Goal: Information Seeking & Learning: Learn about a topic

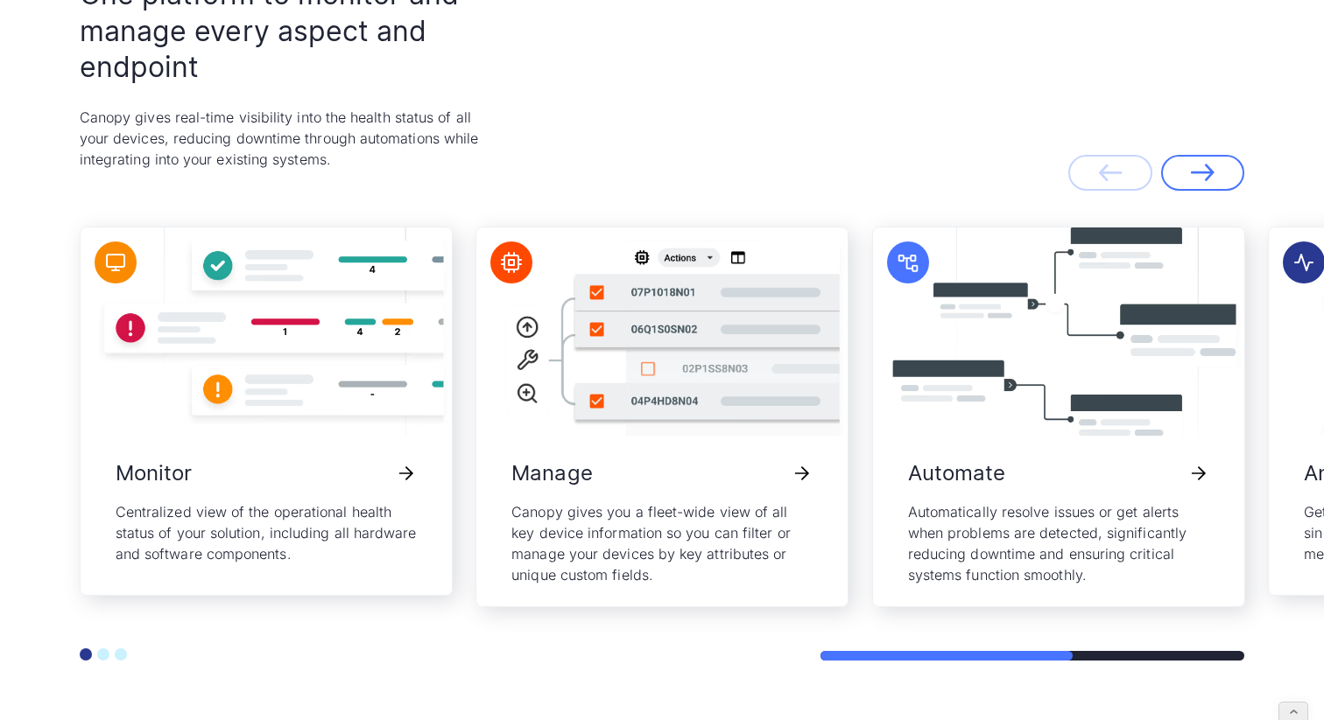
scroll to position [3764, 0]
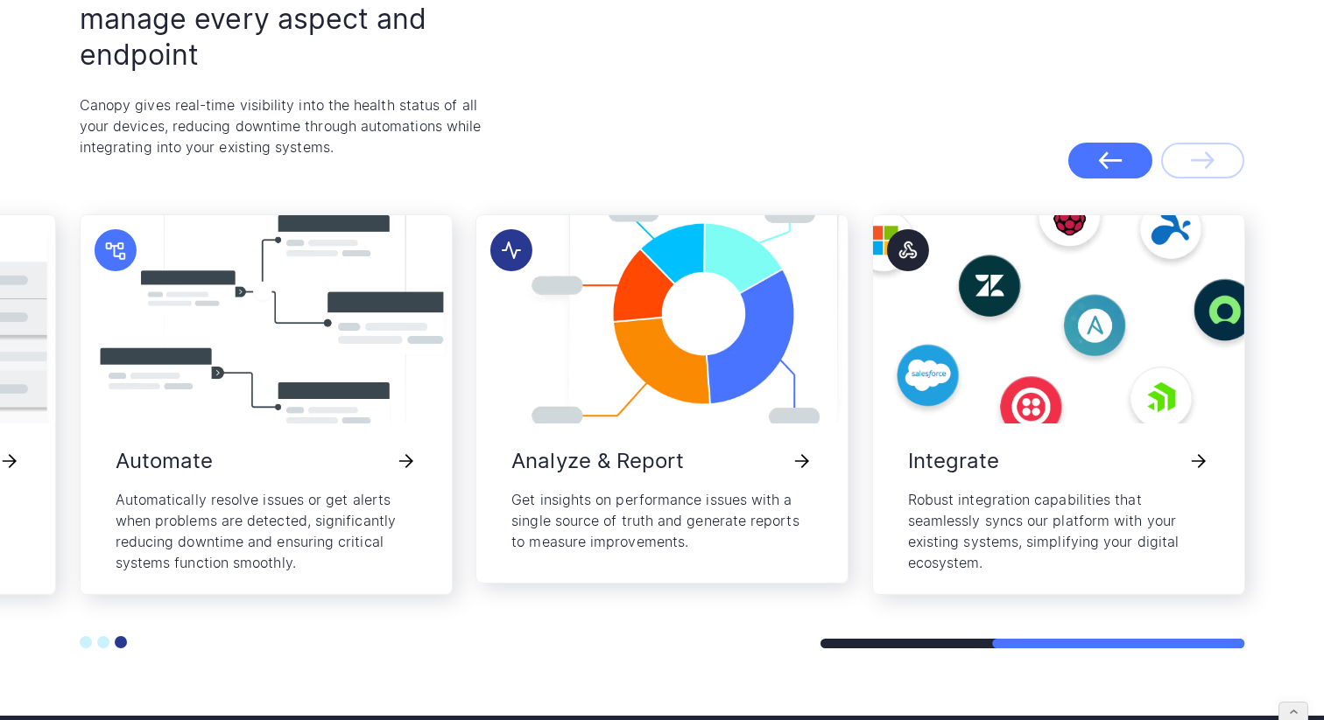
click at [1104, 151] on div "Previous slide" at bounding box center [1110, 160] width 24 height 18
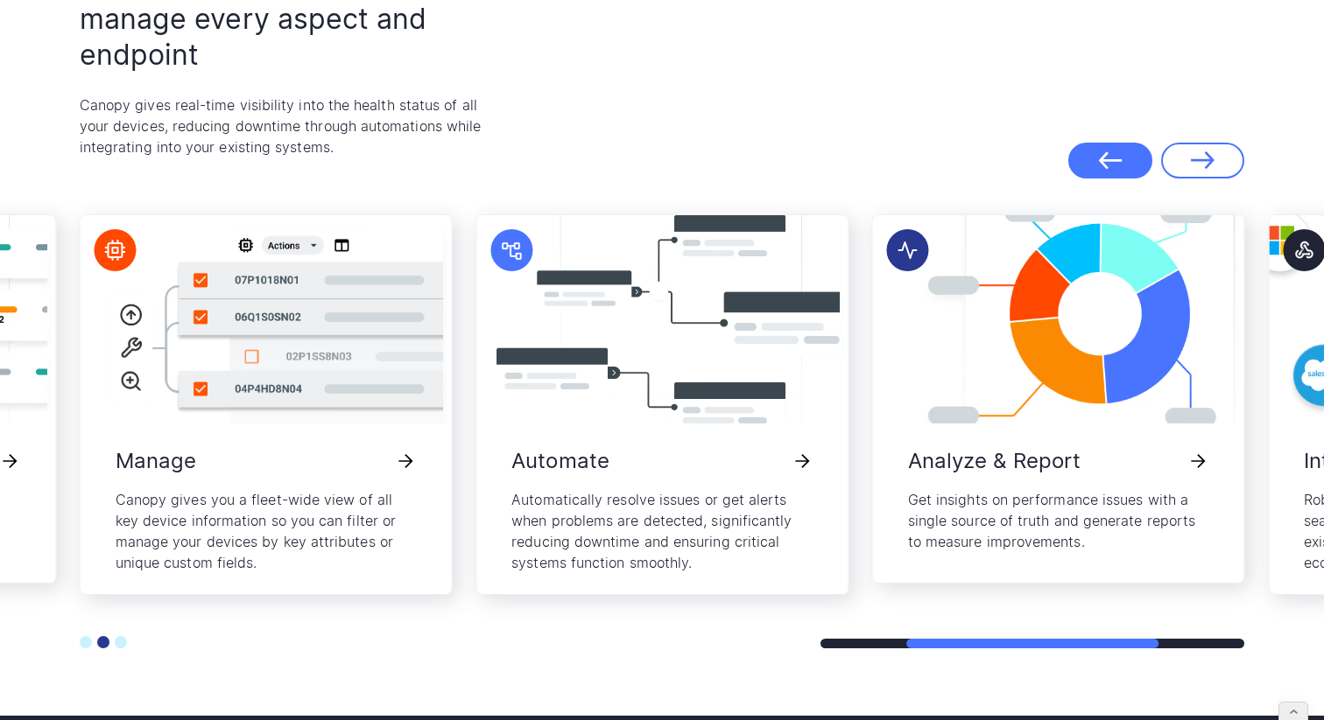
click at [1105, 157] on icon "Previous slide" at bounding box center [1110, 160] width 24 height 18
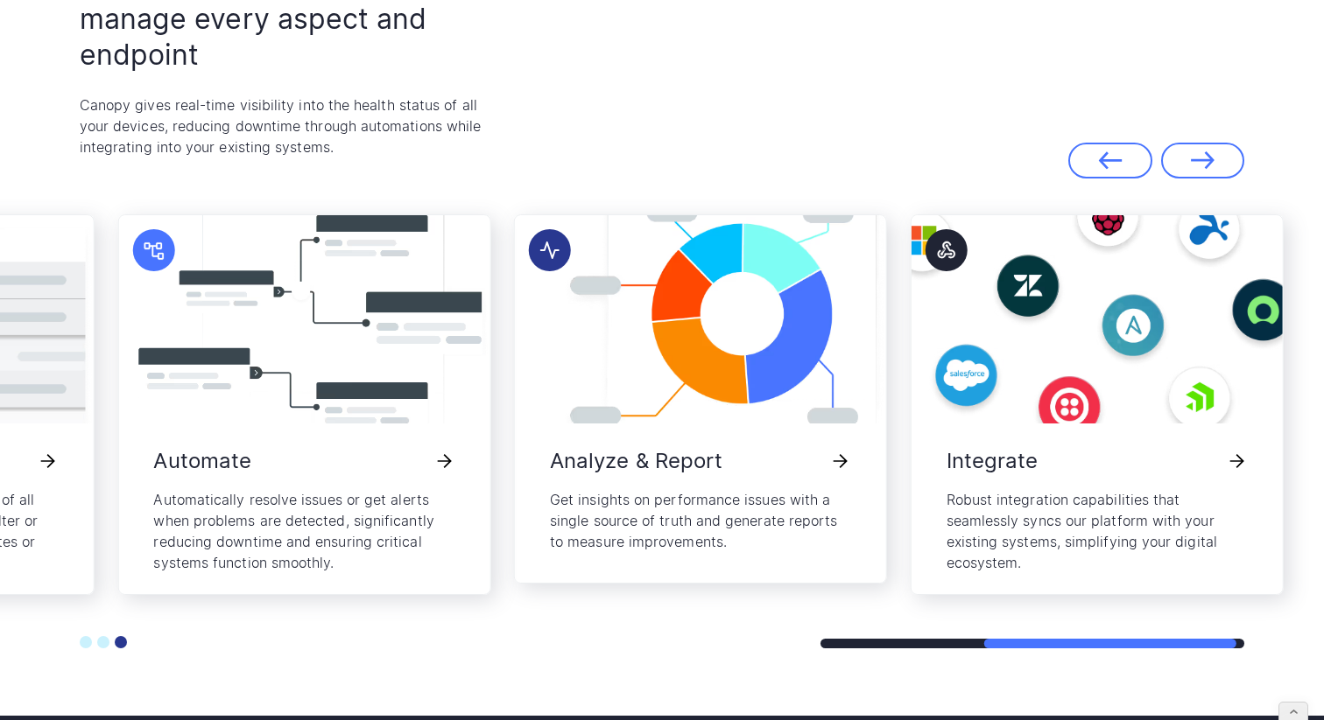
click at [1109, 645] on div at bounding box center [1032, 644] width 425 height 10
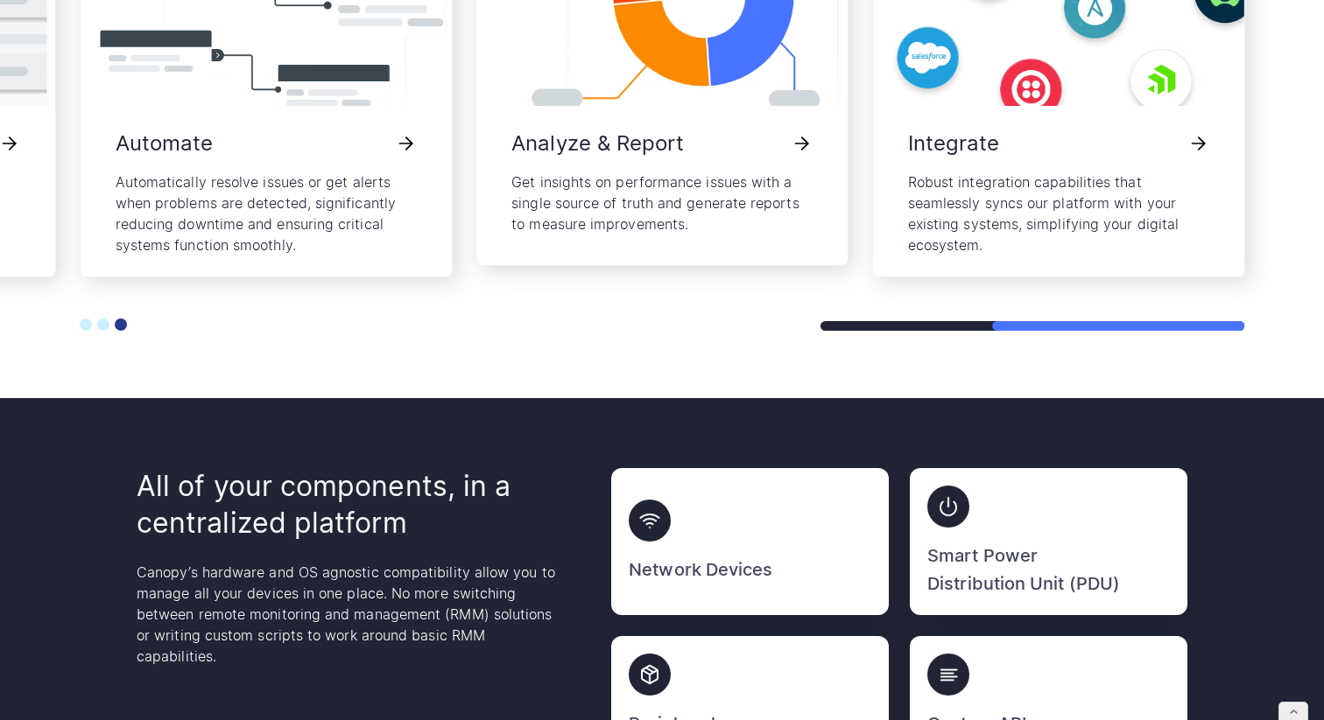
scroll to position [4084, 0]
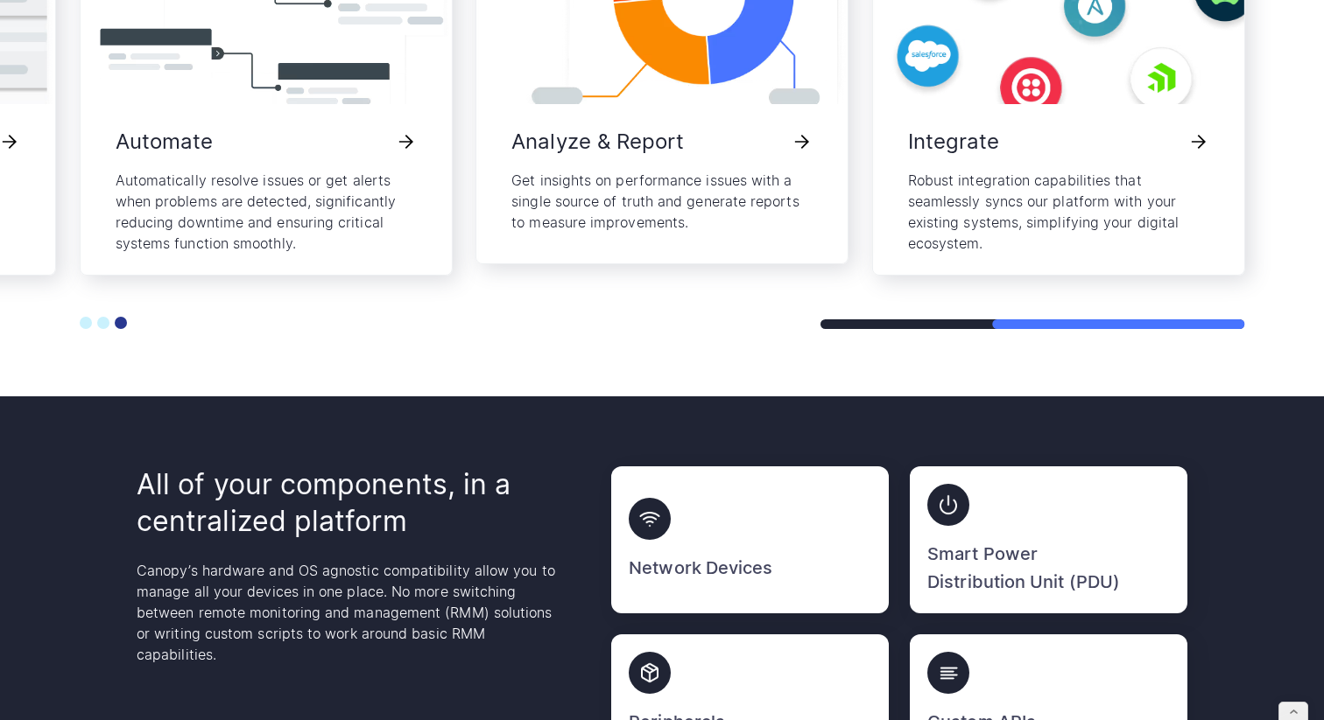
click at [108, 325] on button "Go to slide 2" at bounding box center [103, 323] width 12 height 12
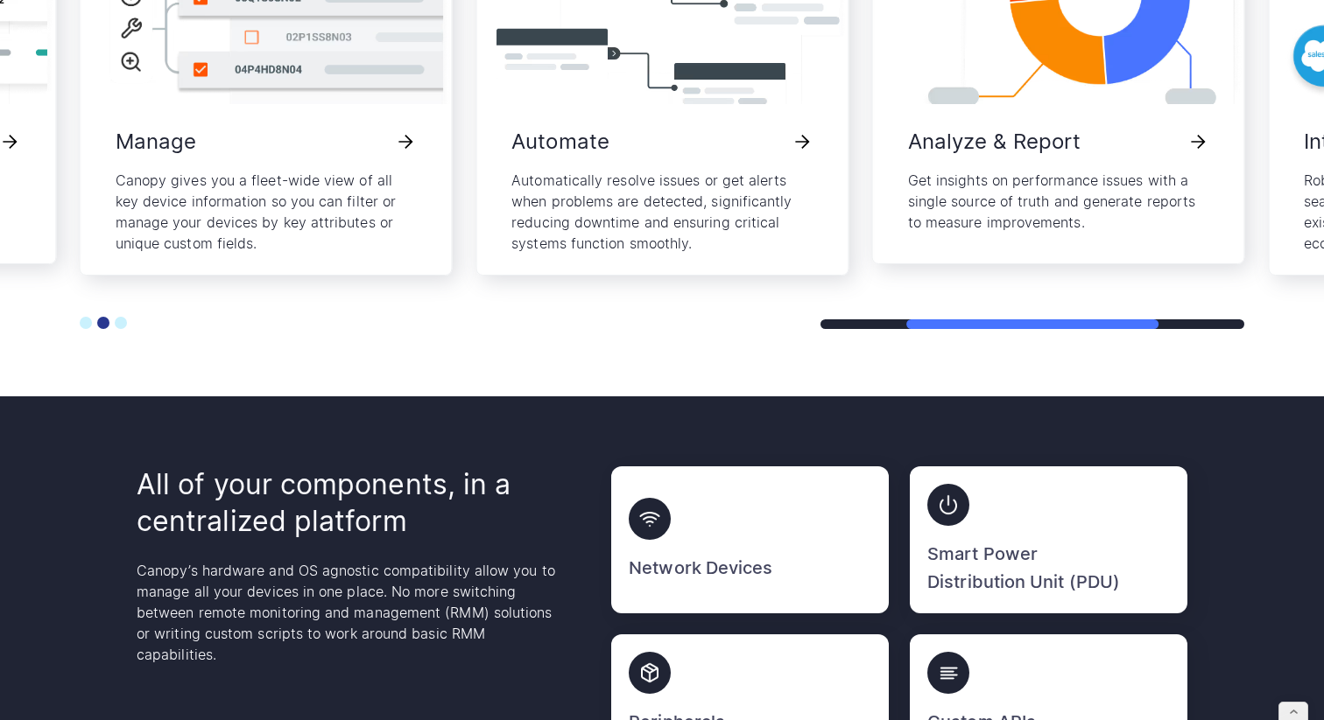
click at [88, 323] on button "Go to slide 1" at bounding box center [86, 323] width 12 height 12
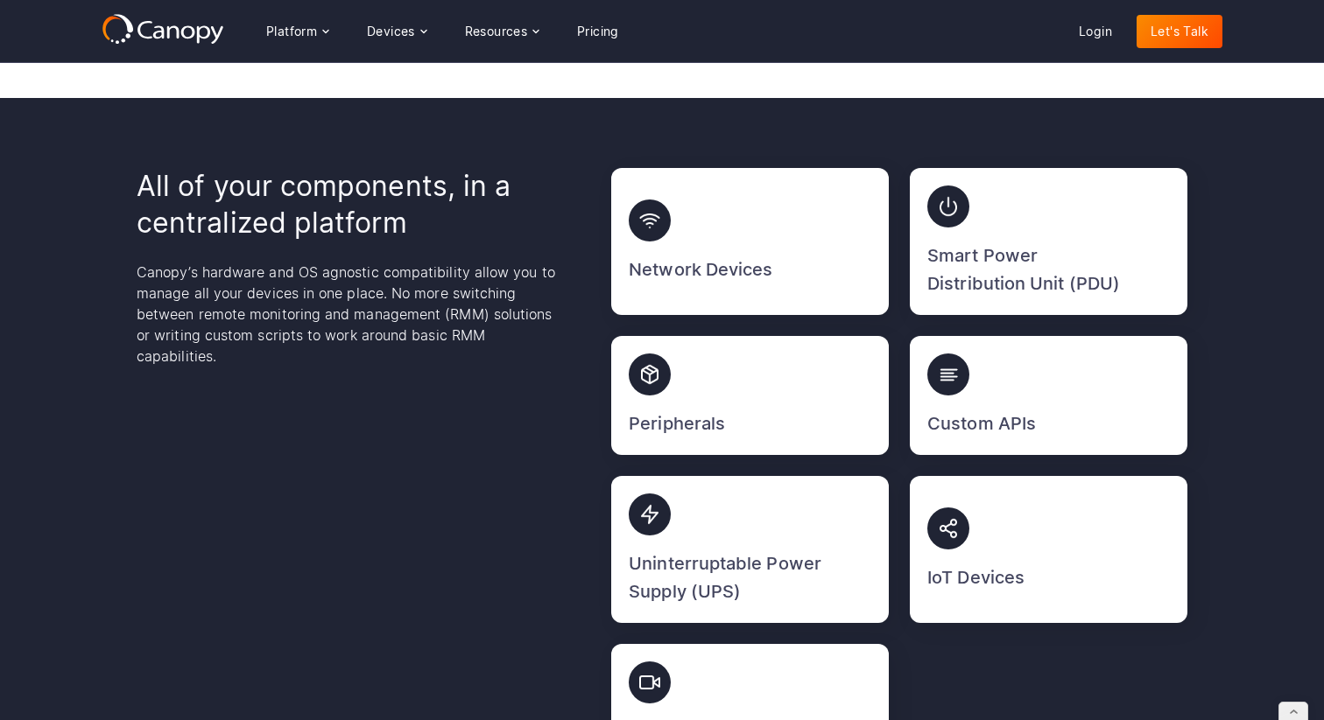
scroll to position [4379, 0]
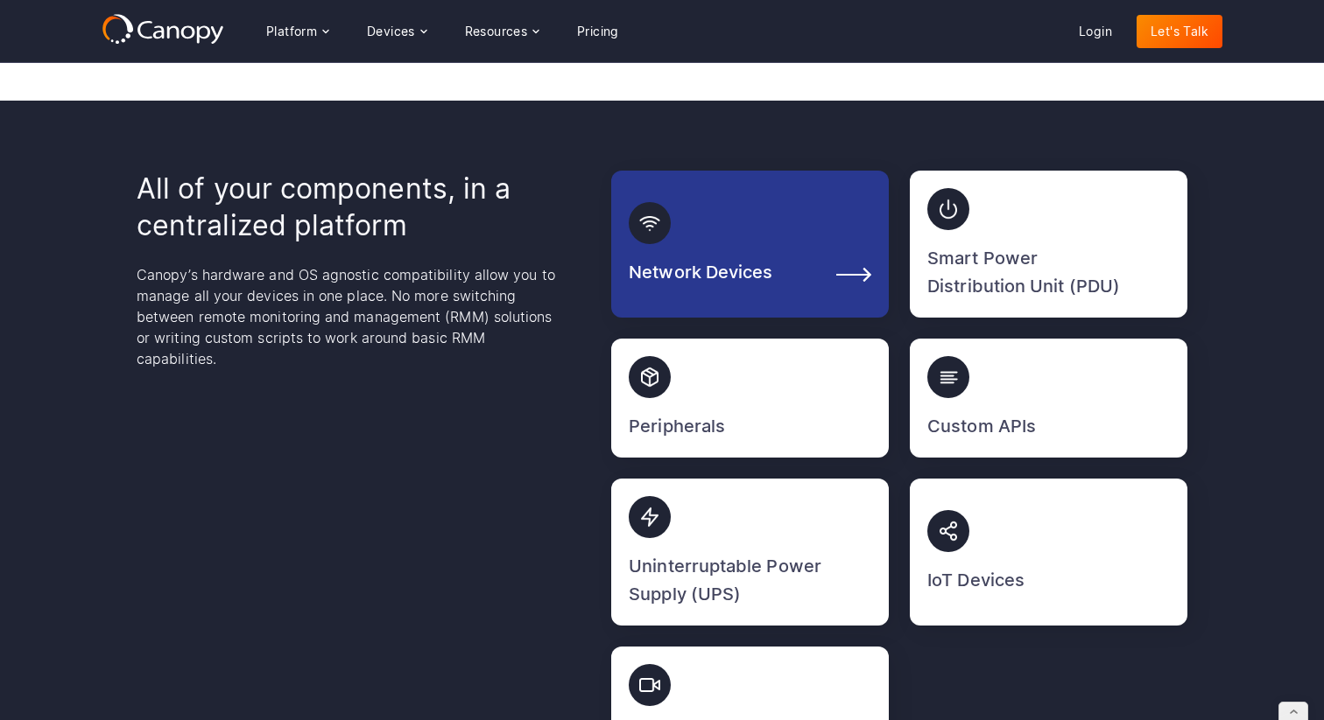
click at [720, 252] on link "Network Devices" at bounding box center [749, 244] width 277 height 147
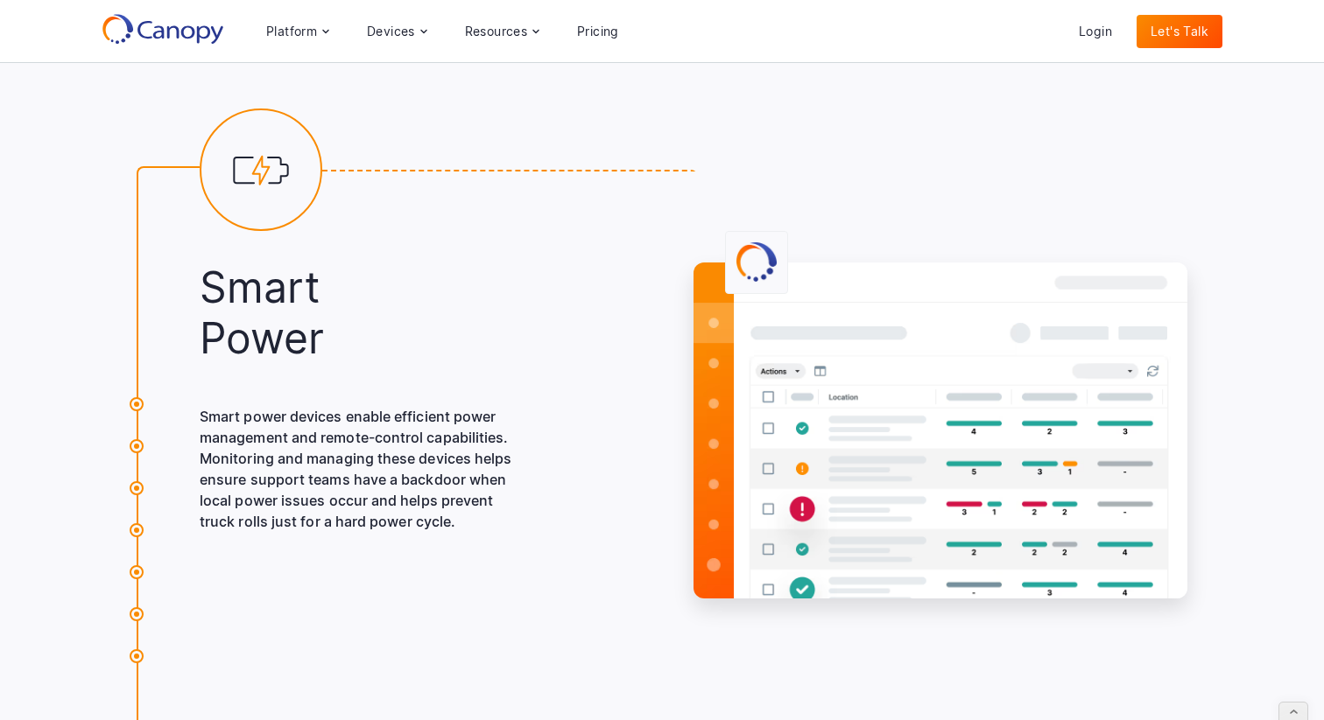
scroll to position [5939, 0]
click at [397, 39] on div "Devices" at bounding box center [397, 31] width 88 height 35
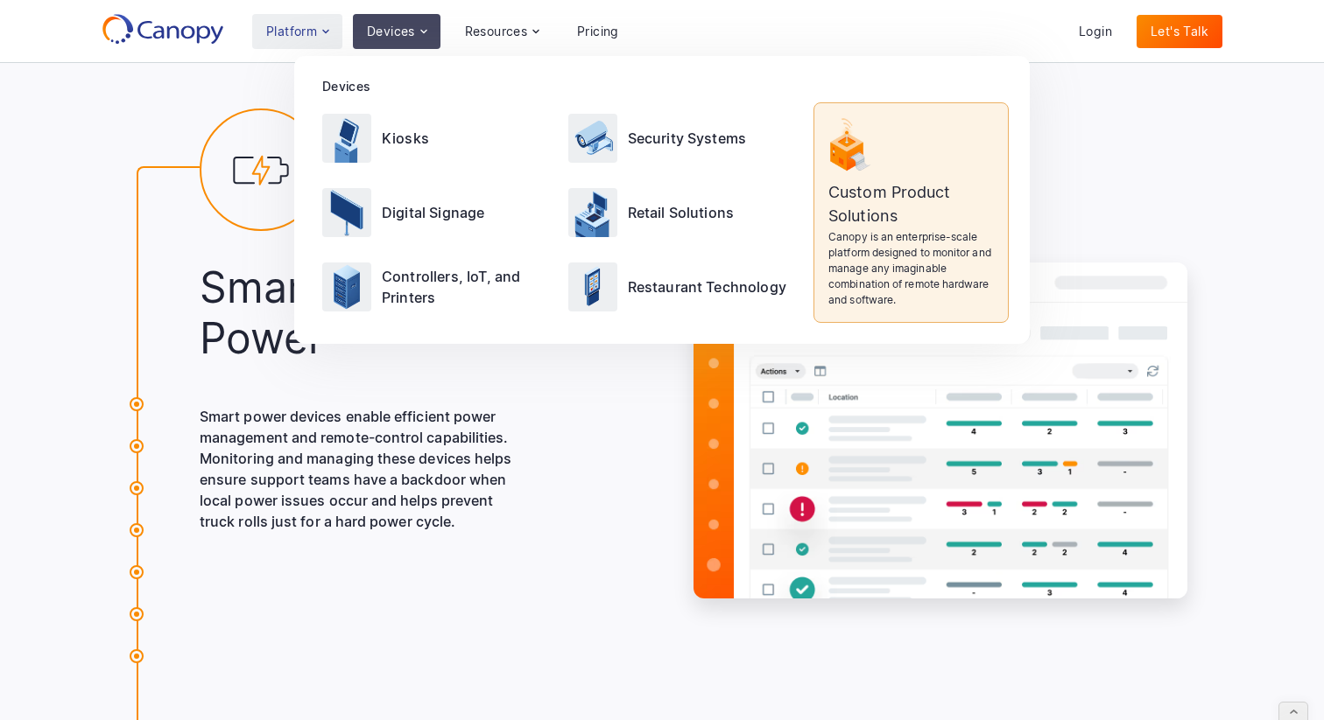
click at [320, 29] on icon at bounding box center [326, 32] width 14 height 14
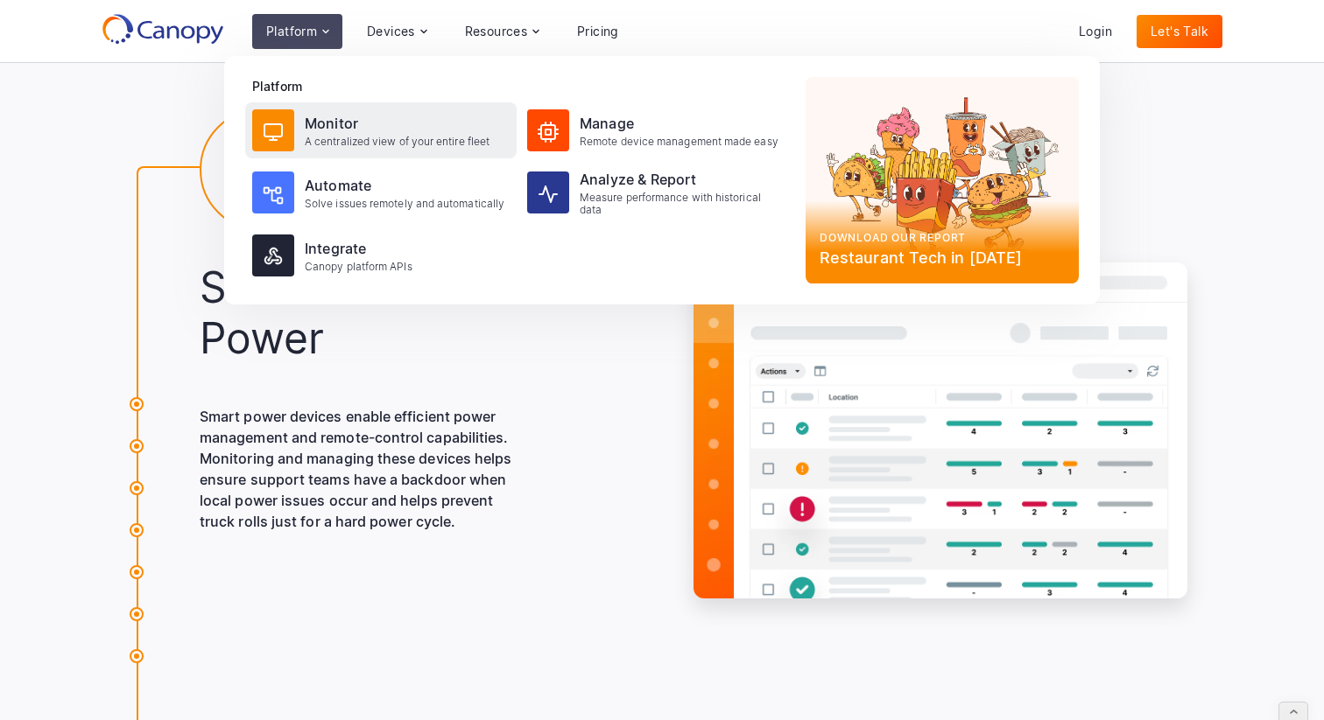
click at [355, 133] on div "Monitor" at bounding box center [397, 123] width 185 height 21
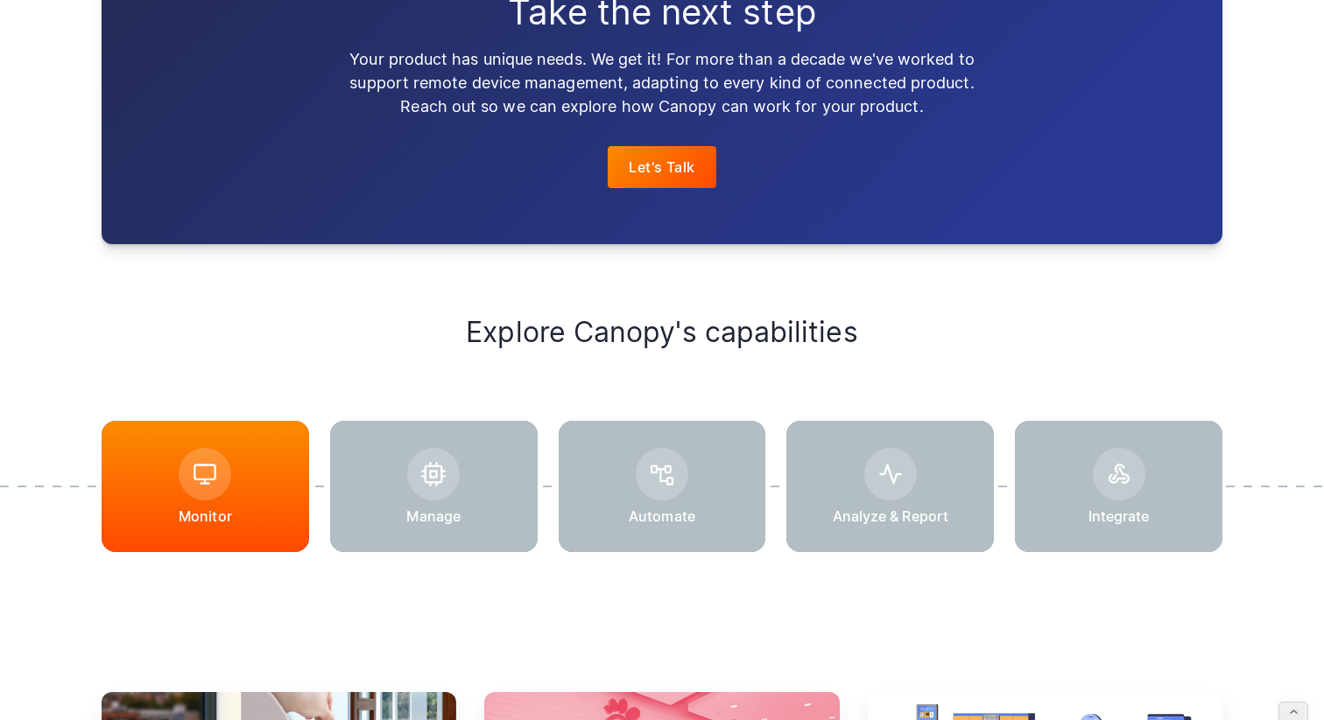
scroll to position [2023, 0]
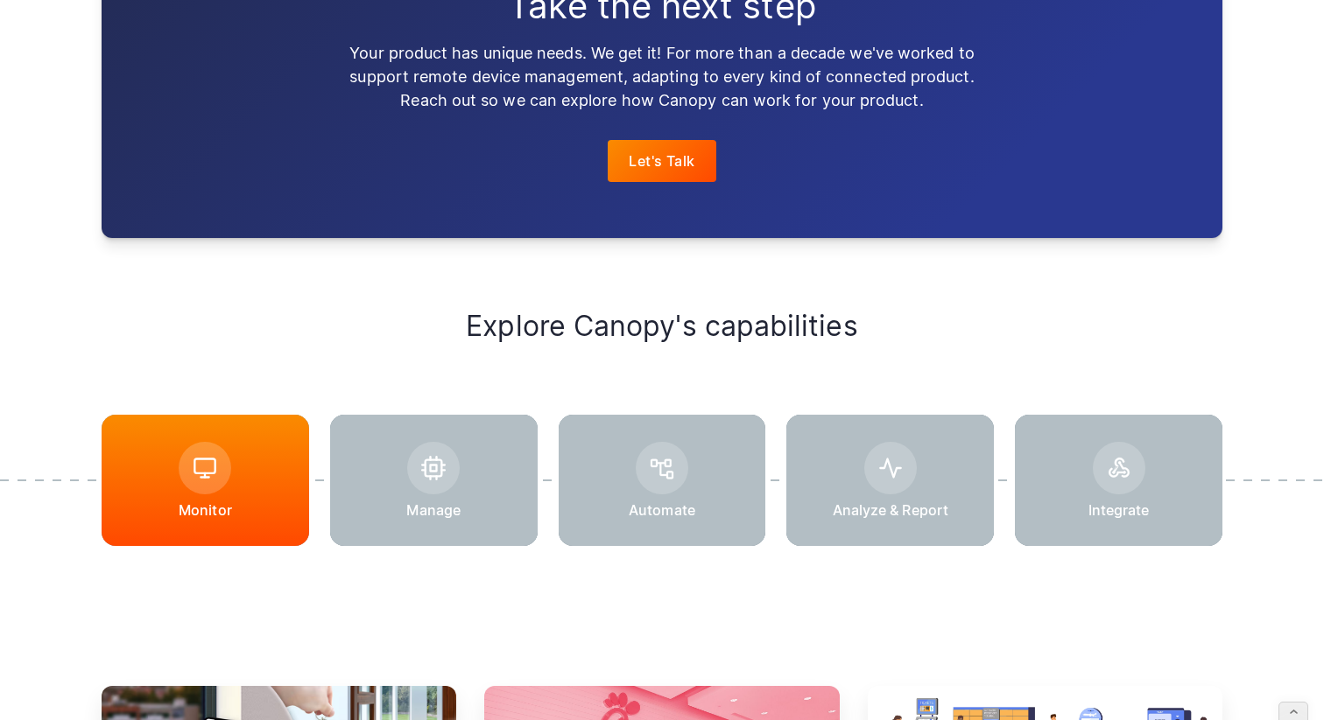
click at [464, 500] on div at bounding box center [433, 480] width 207 height 131
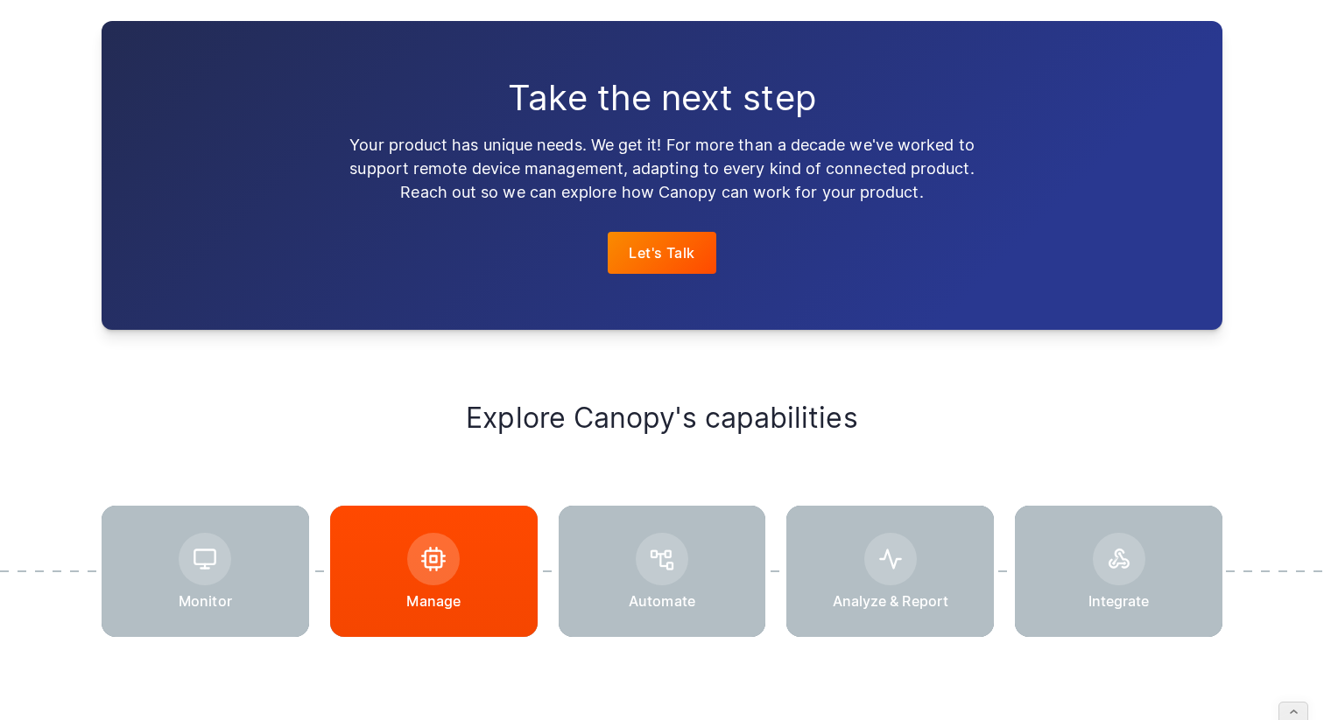
scroll to position [2176, 0]
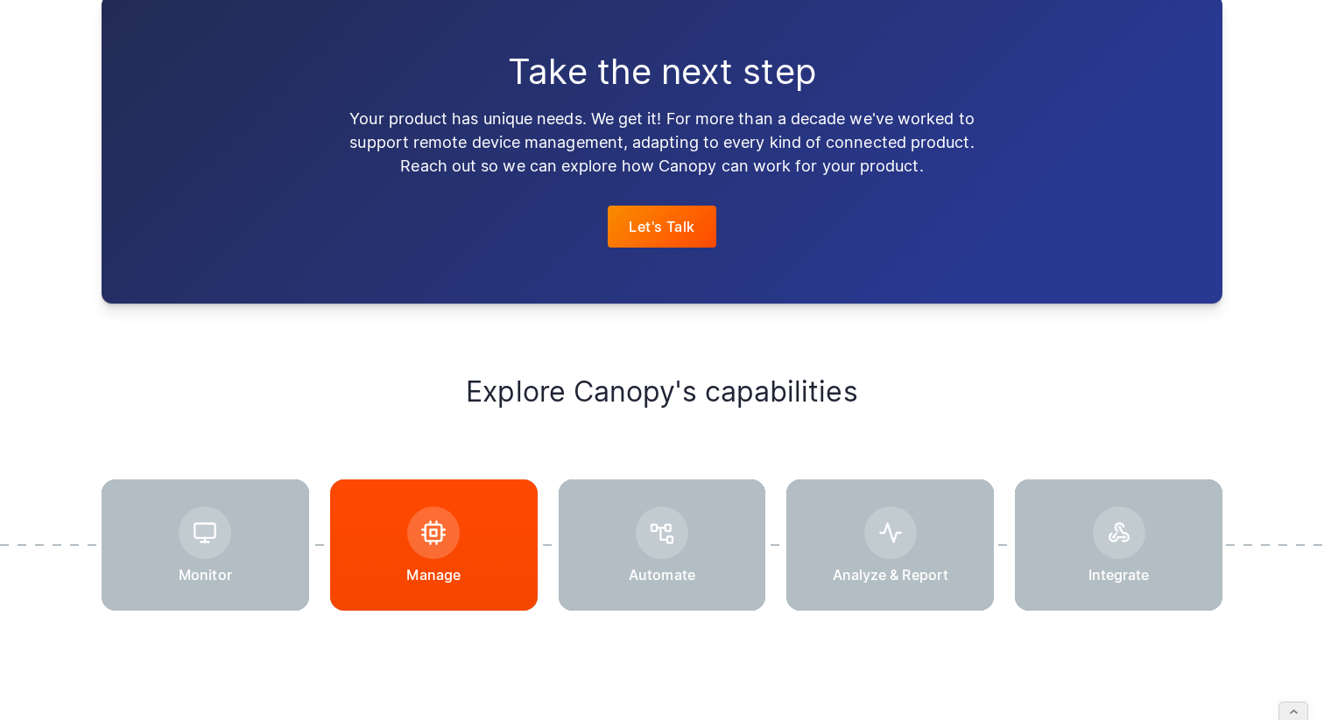
click at [652, 546] on div at bounding box center [662, 533] width 53 height 53
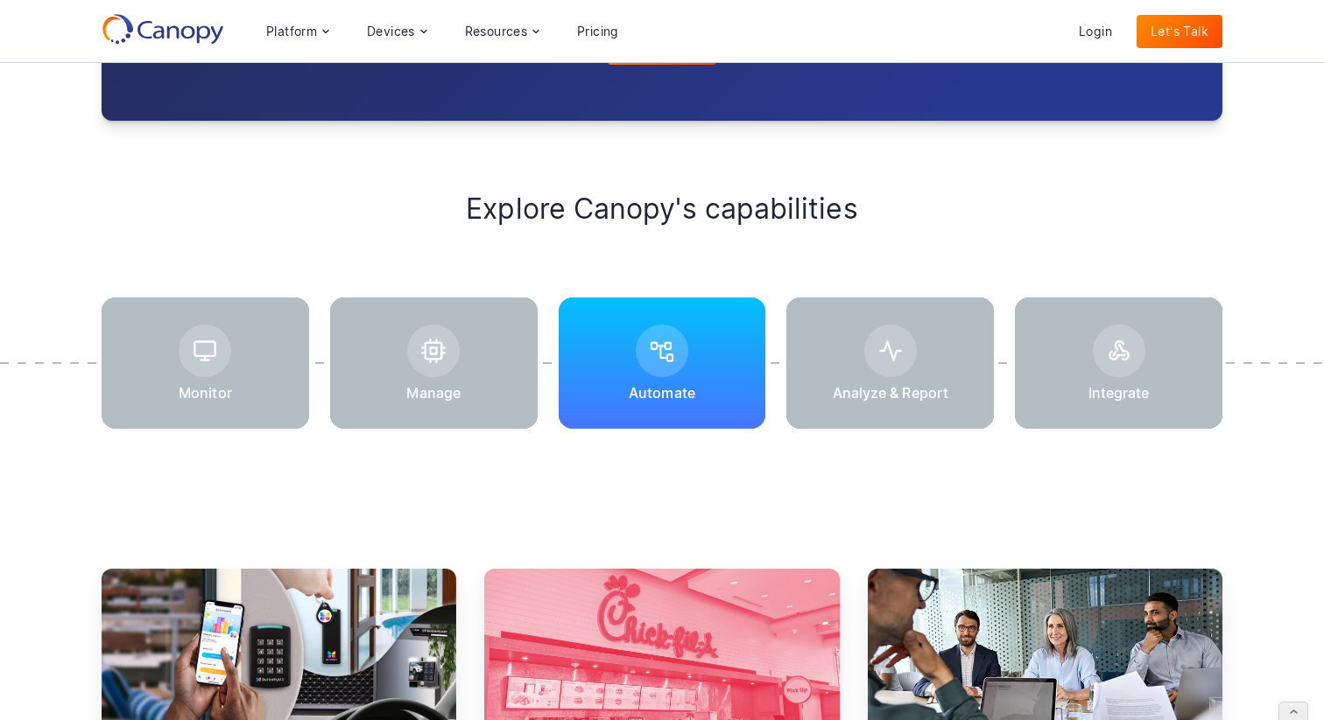
scroll to position [2437, 0]
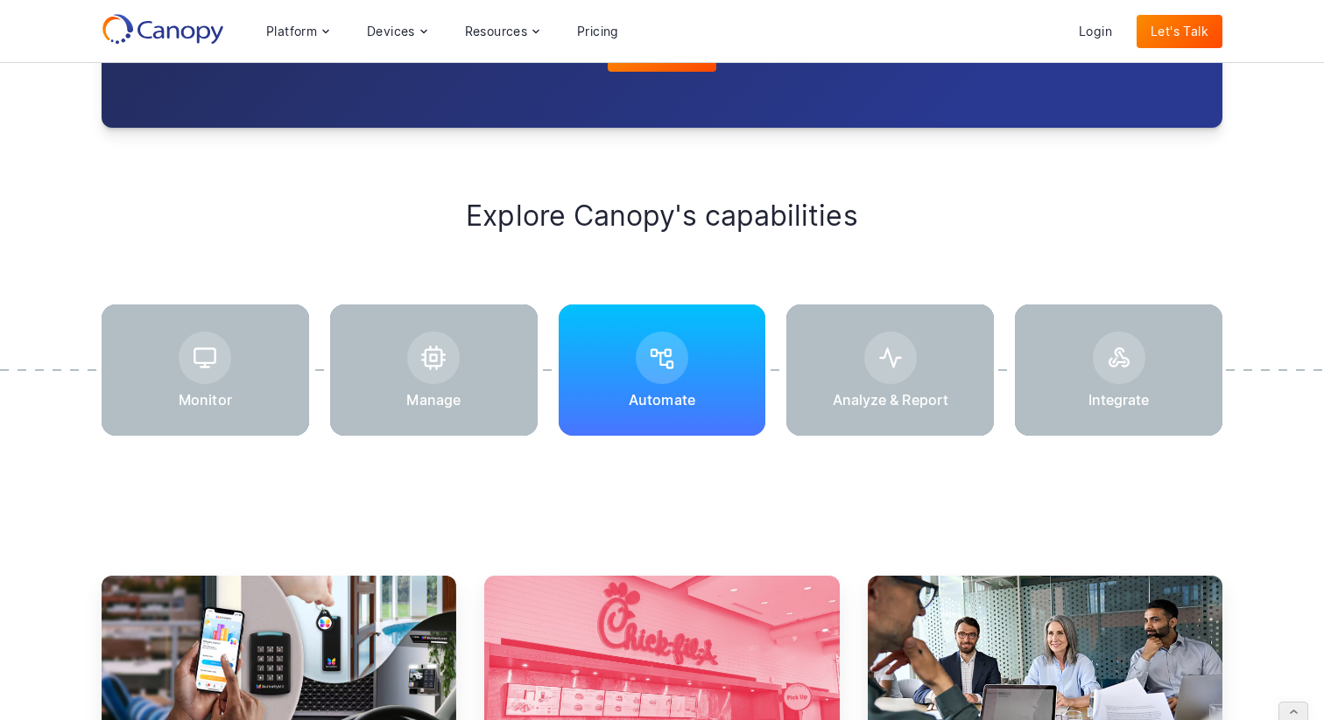
click at [867, 425] on div at bounding box center [889, 370] width 207 height 131
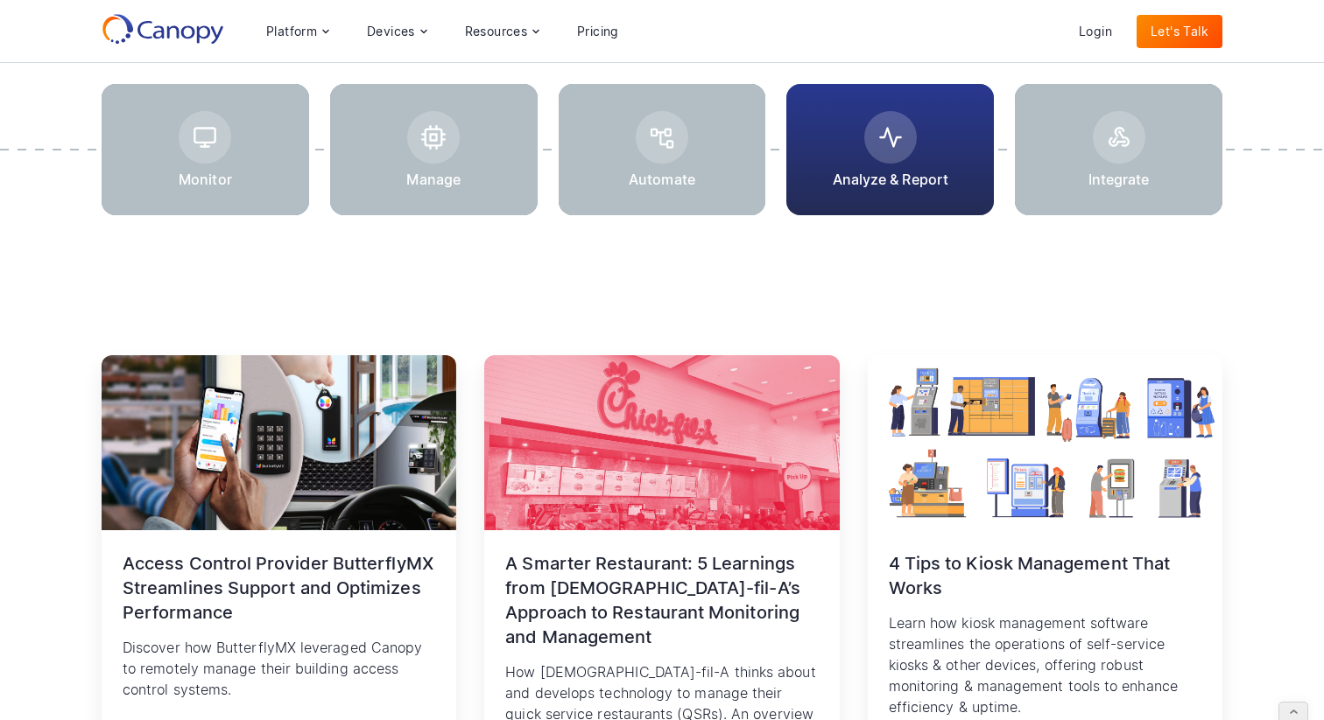
scroll to position [2370, 0]
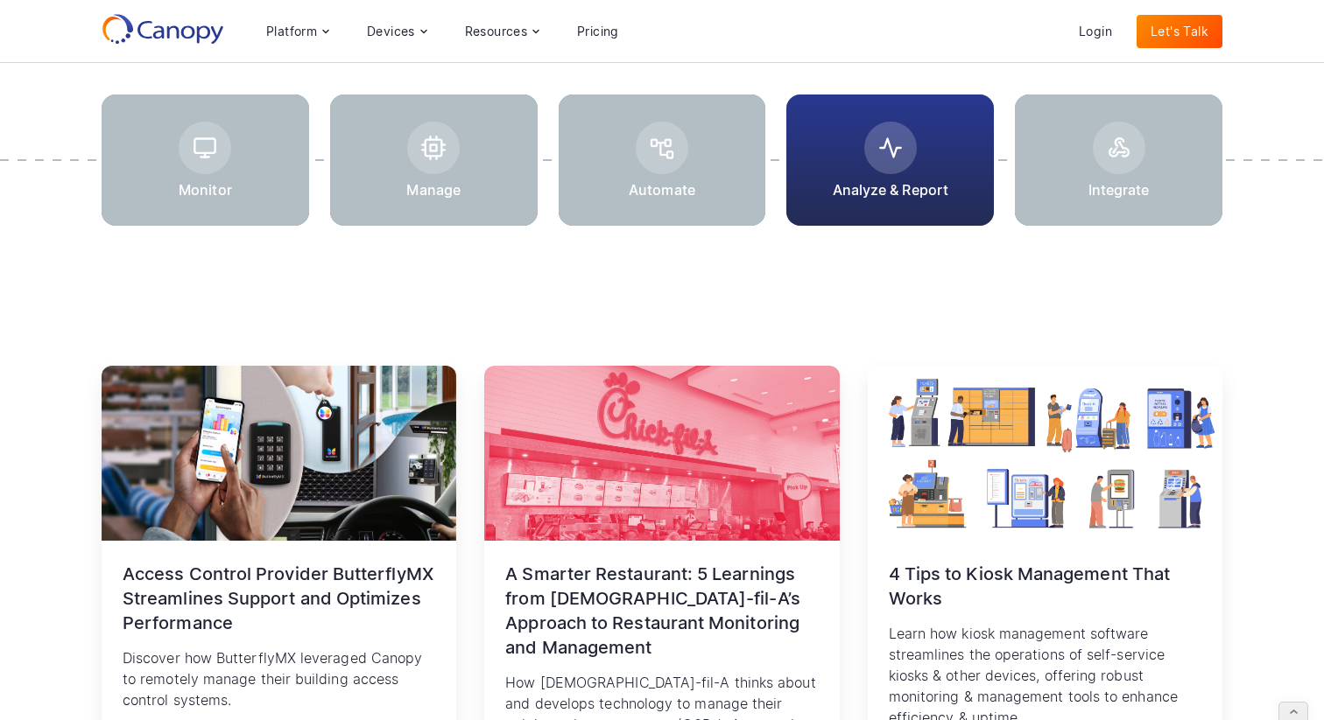
click at [1105, 171] on div at bounding box center [1118, 160] width 207 height 131
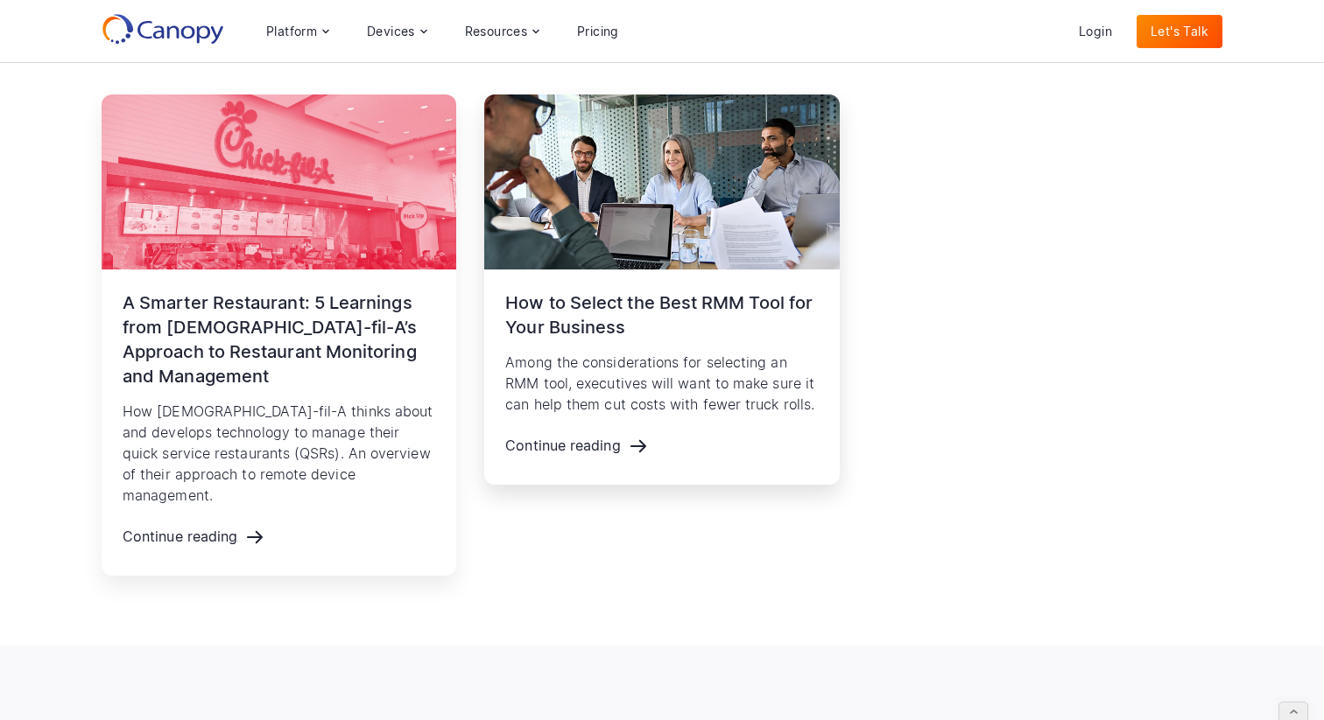
scroll to position [2288, 0]
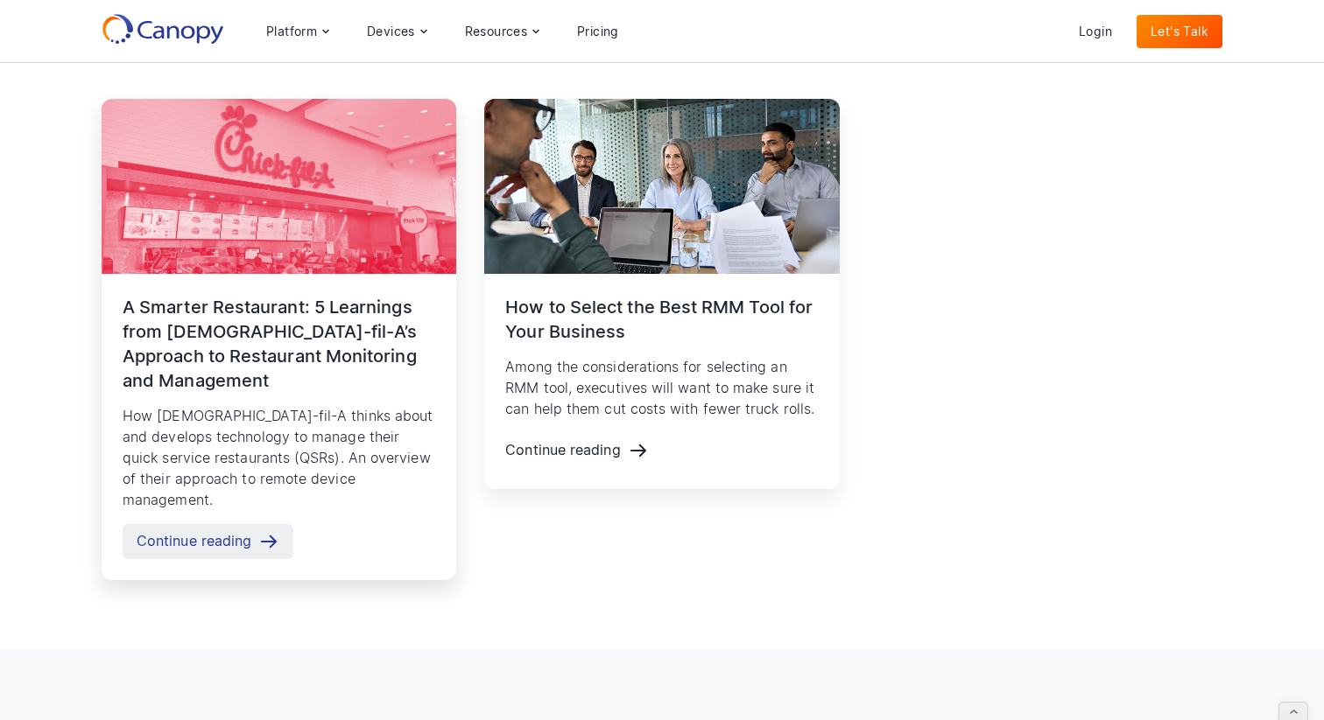
click at [239, 533] on div "Continue reading" at bounding box center [194, 541] width 115 height 17
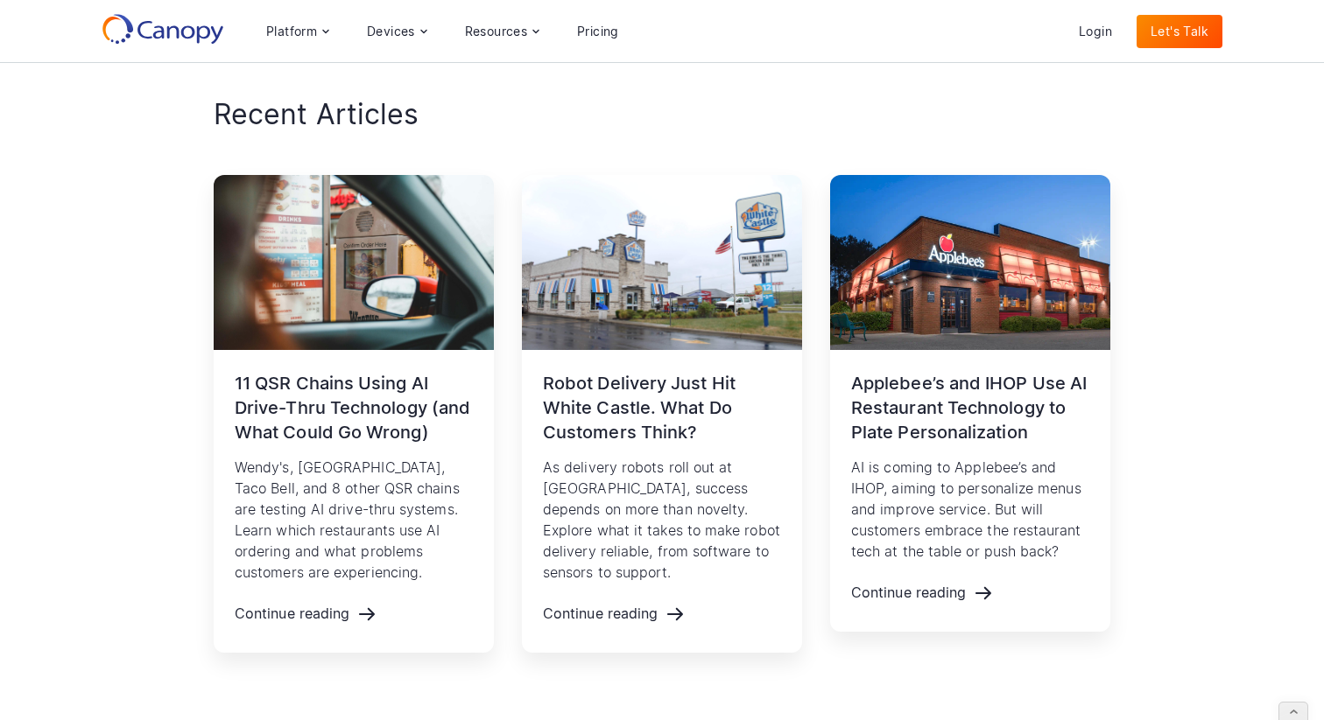
scroll to position [8179, 0]
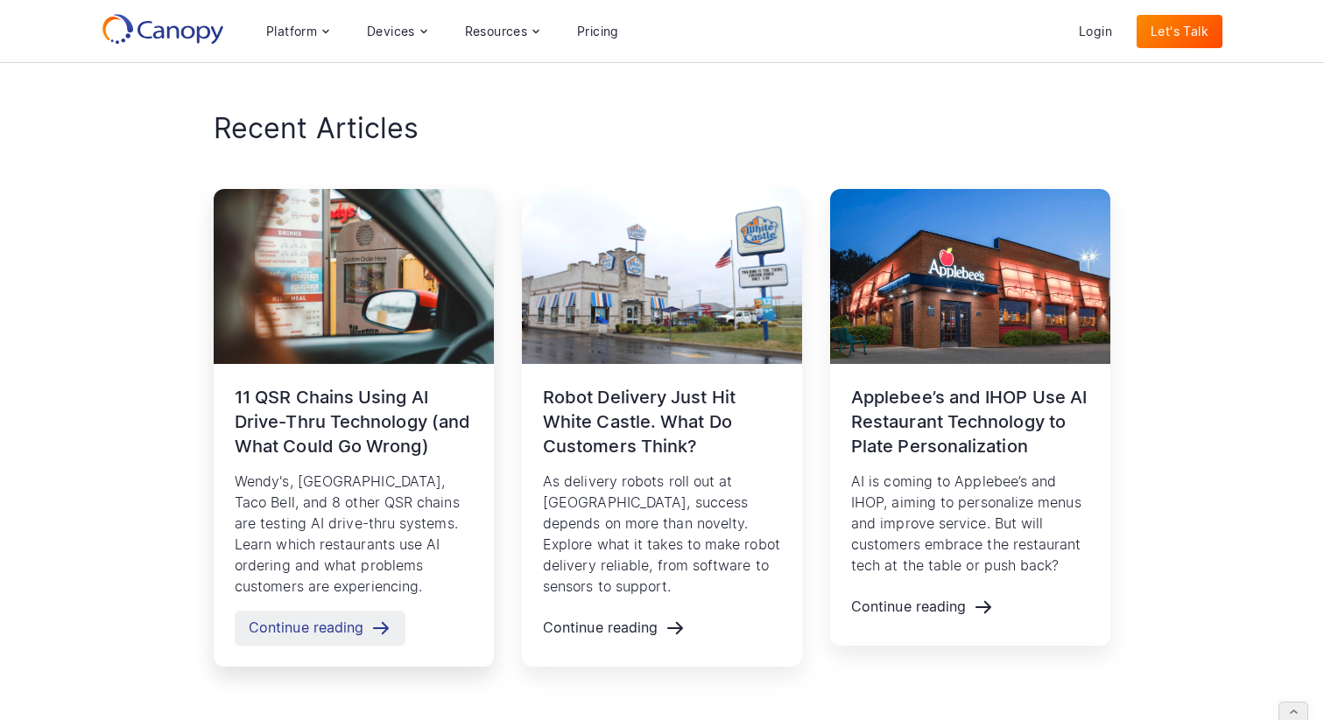
click at [350, 620] on div "Continue reading" at bounding box center [306, 628] width 115 height 17
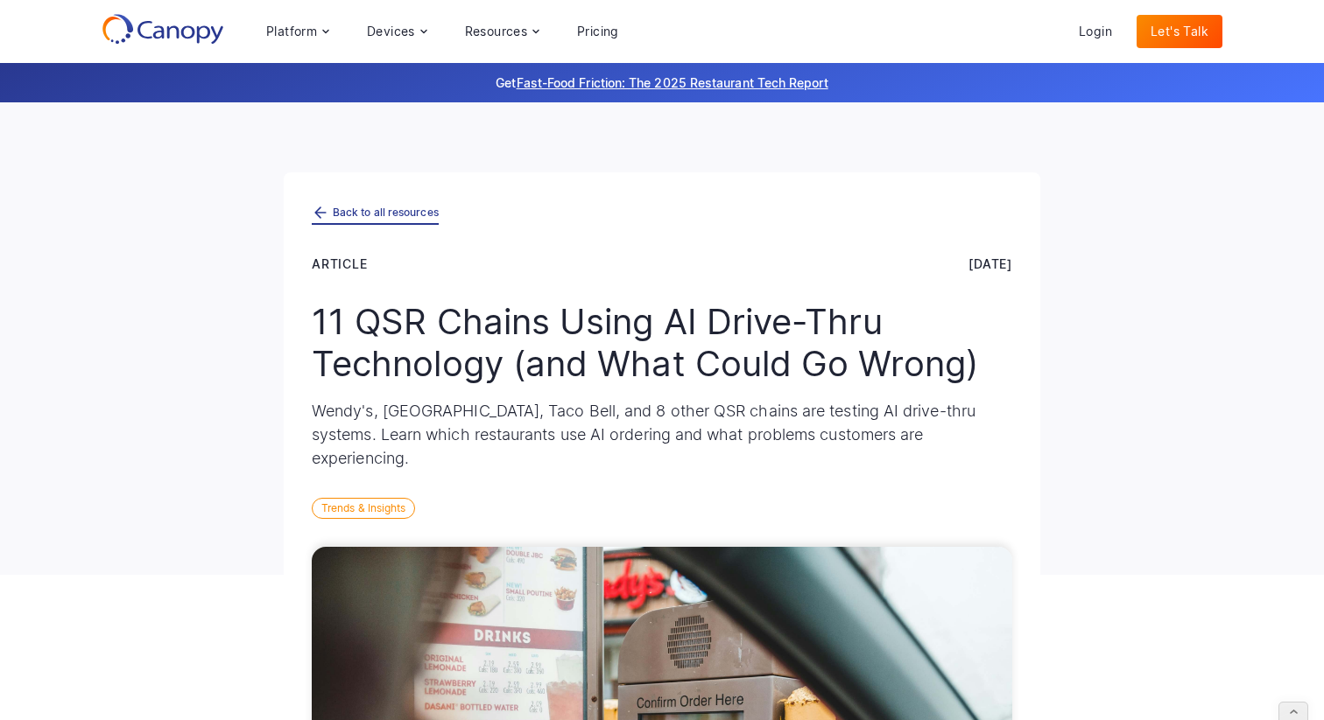
click at [353, 216] on div "Back to all resources" at bounding box center [386, 212] width 106 height 11
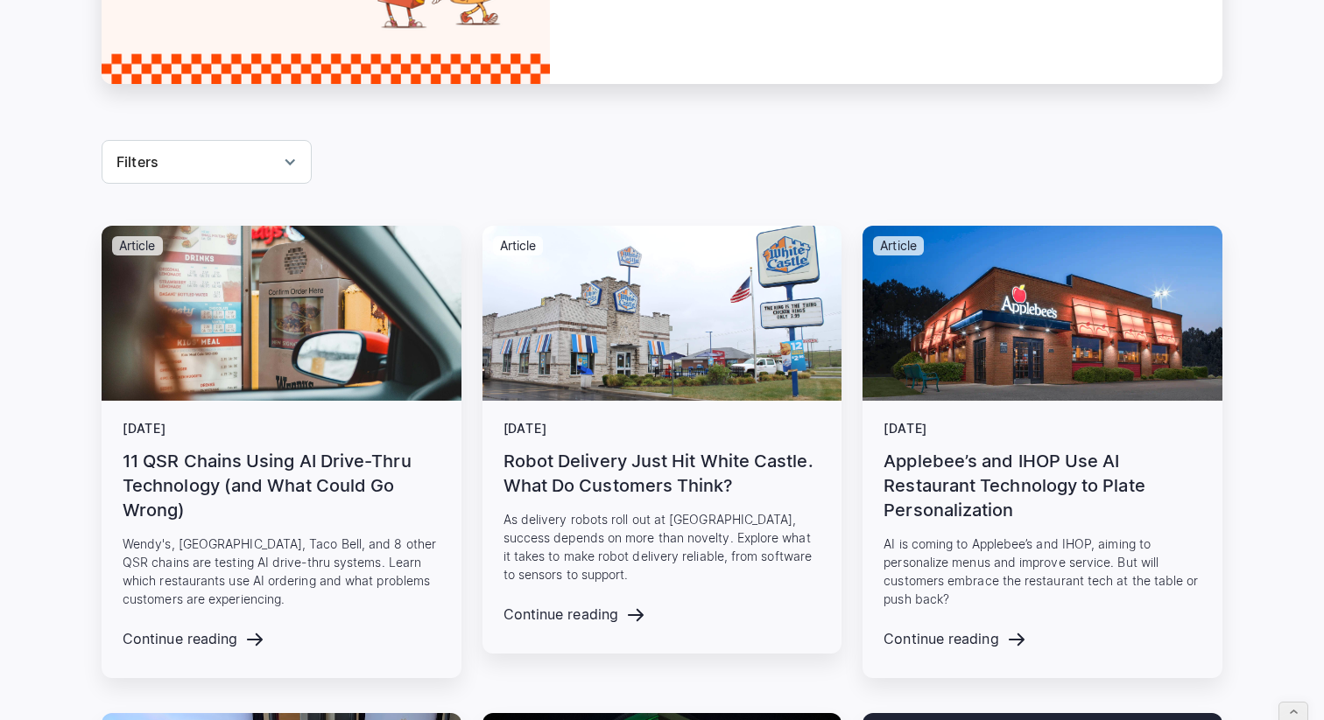
scroll to position [565, 0]
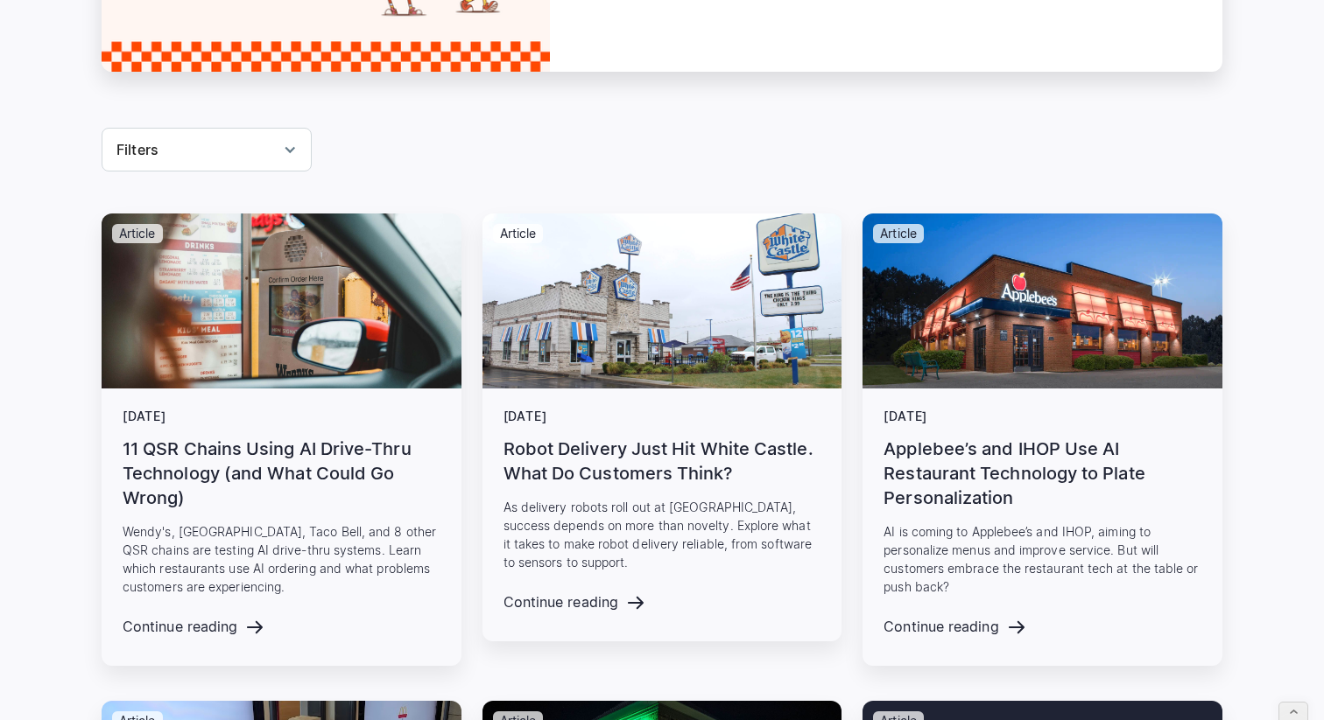
click at [292, 151] on div "Reset" at bounding box center [290, 150] width 14 height 14
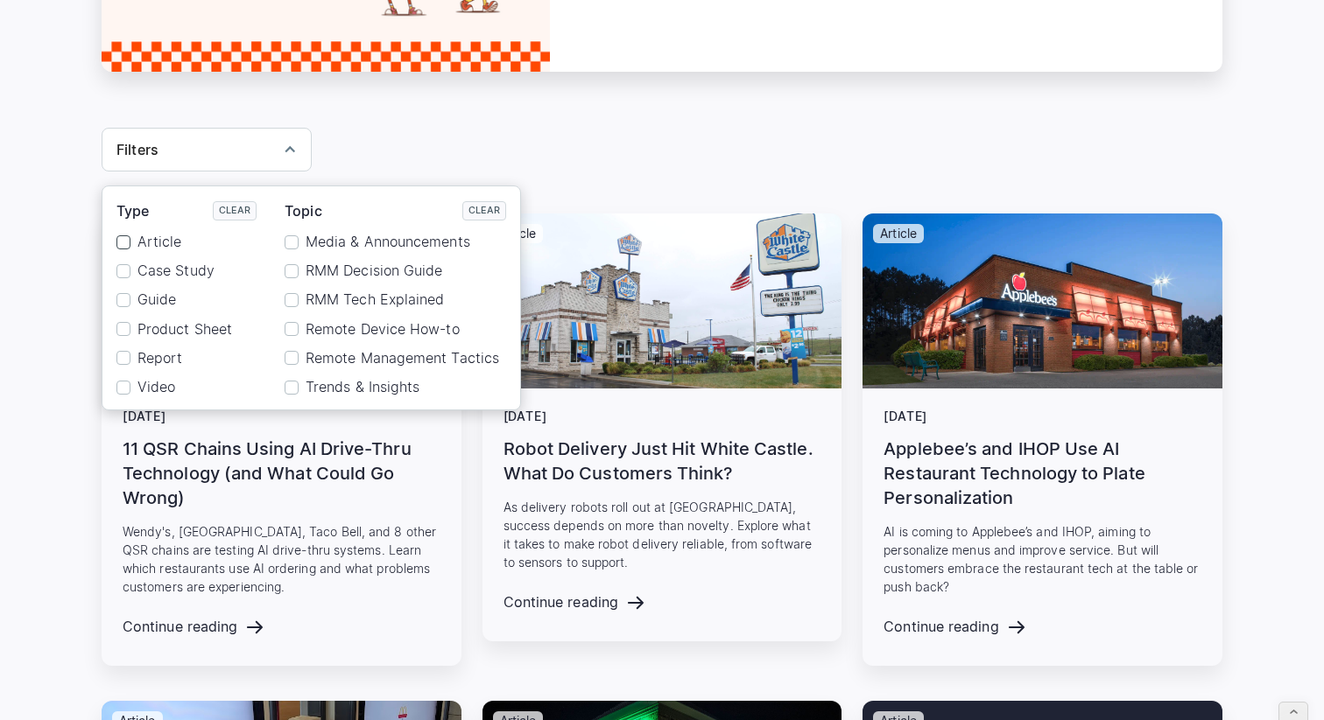
click at [124, 243] on div "Reset" at bounding box center [123, 242] width 14 height 14
click at [292, 264] on div "Reset" at bounding box center [291, 271] width 14 height 14
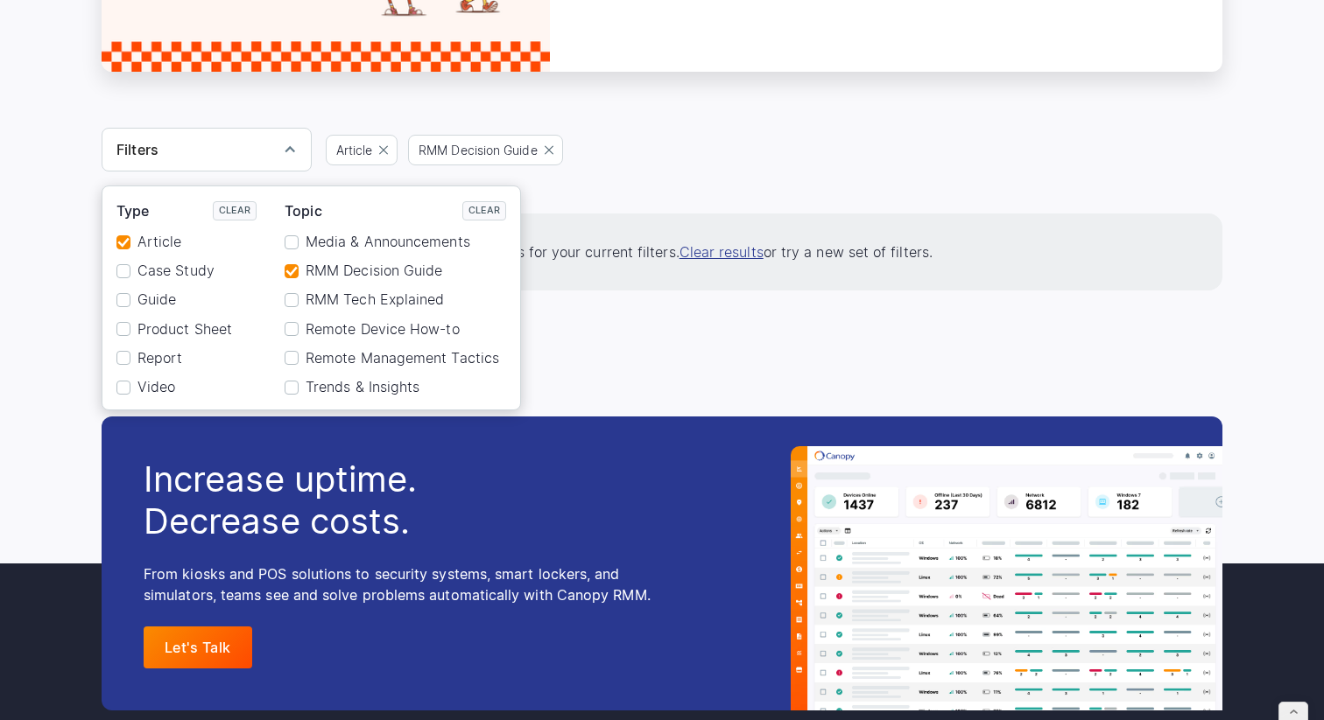
click at [645, 161] on div "Filters Type Clear Article Case Study Guide Product Sheet Report Video Topic Cl…" at bounding box center [662, 150] width 1120 height 44
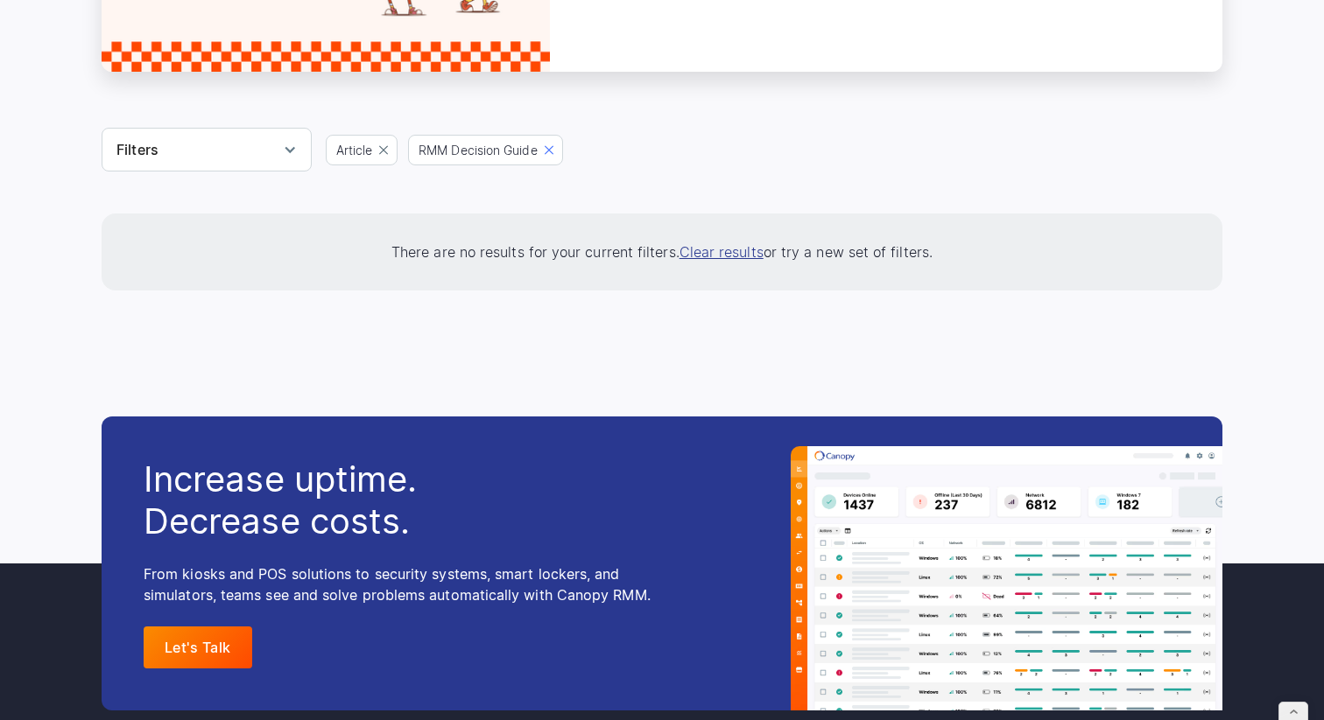
click at [552, 149] on icon at bounding box center [549, 149] width 10 height 9
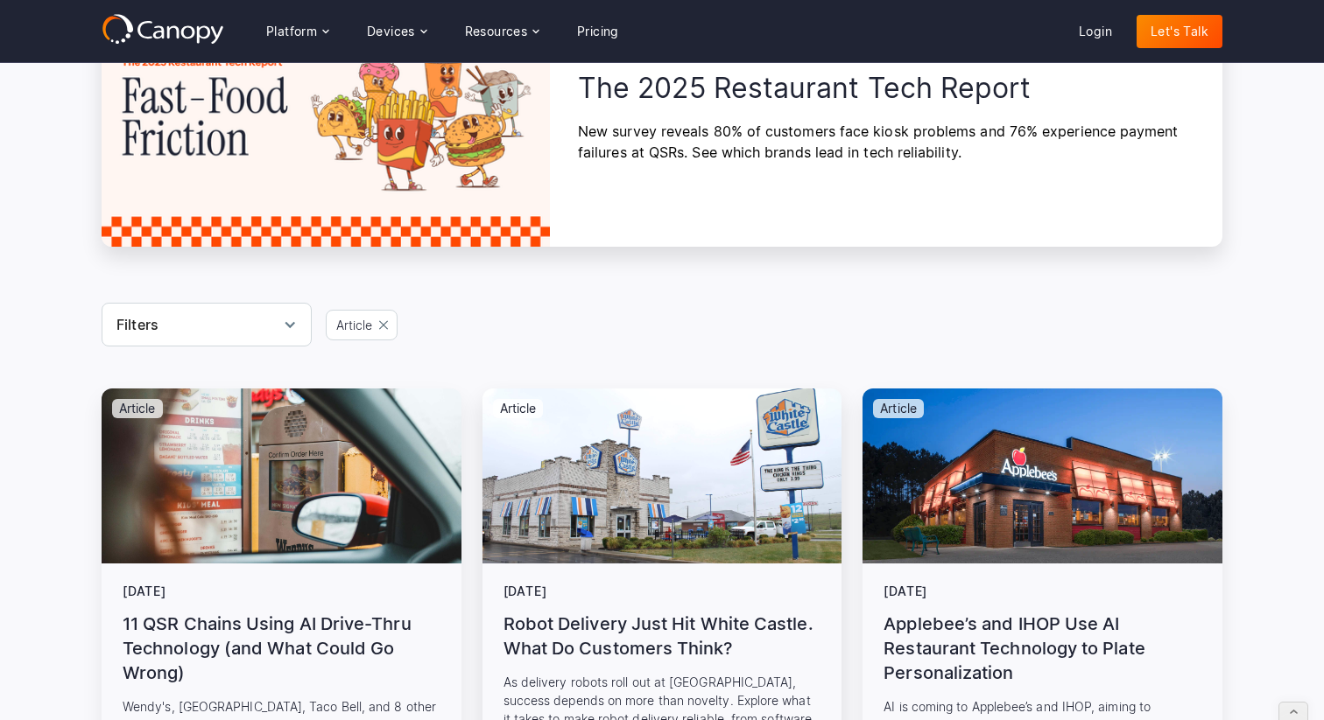
scroll to position [383, 0]
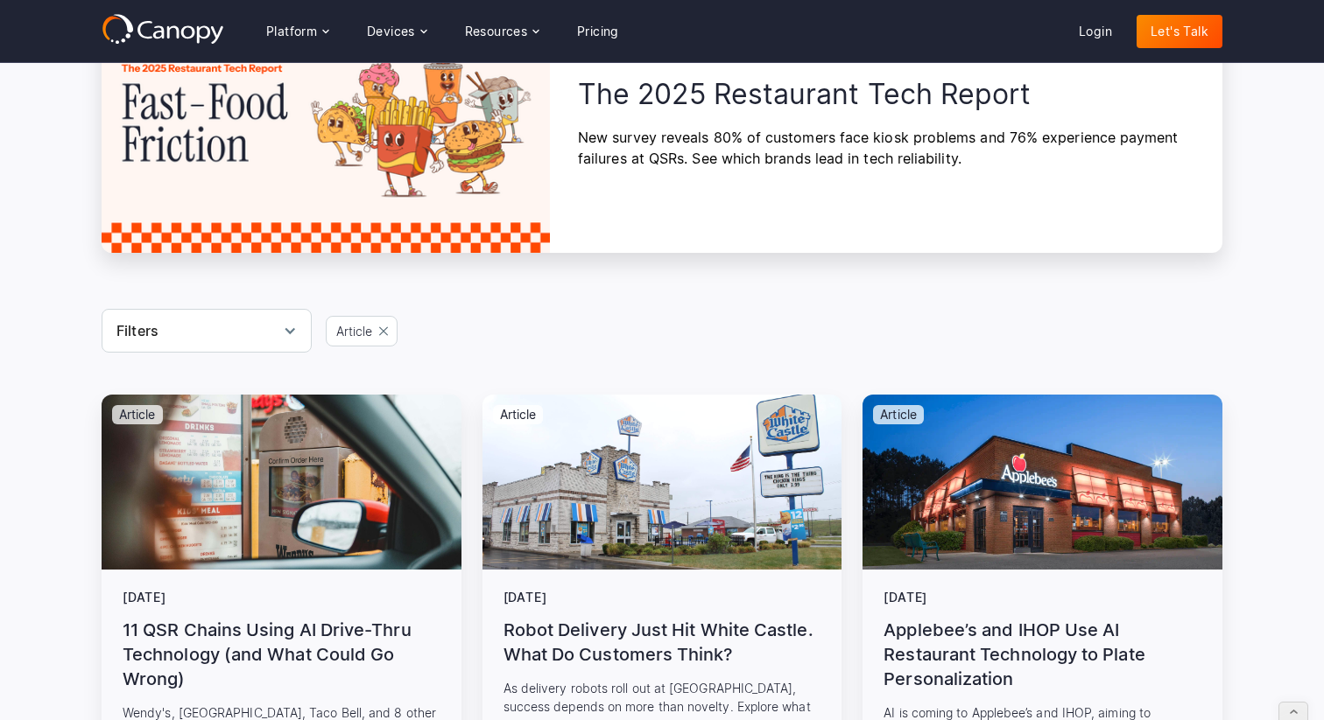
click at [290, 328] on div "Reset" at bounding box center [290, 331] width 14 height 14
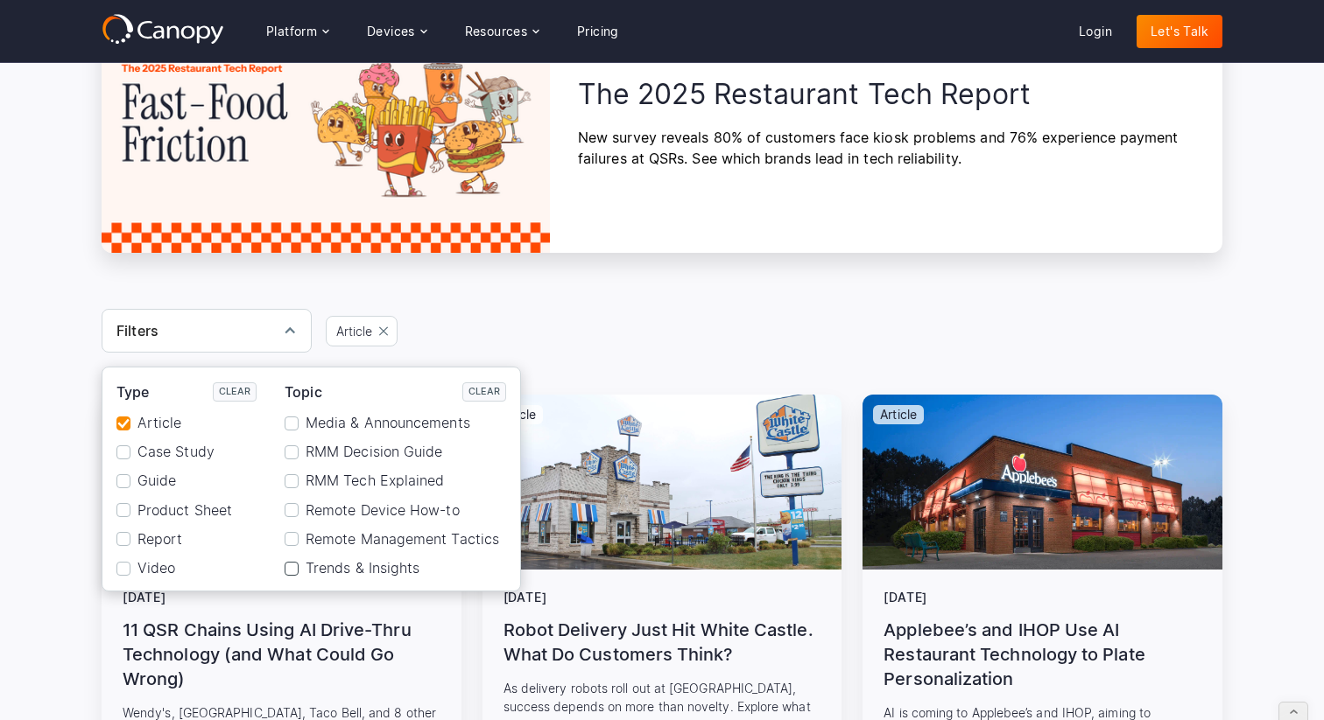
click at [293, 570] on div "Reset" at bounding box center [291, 569] width 14 height 14
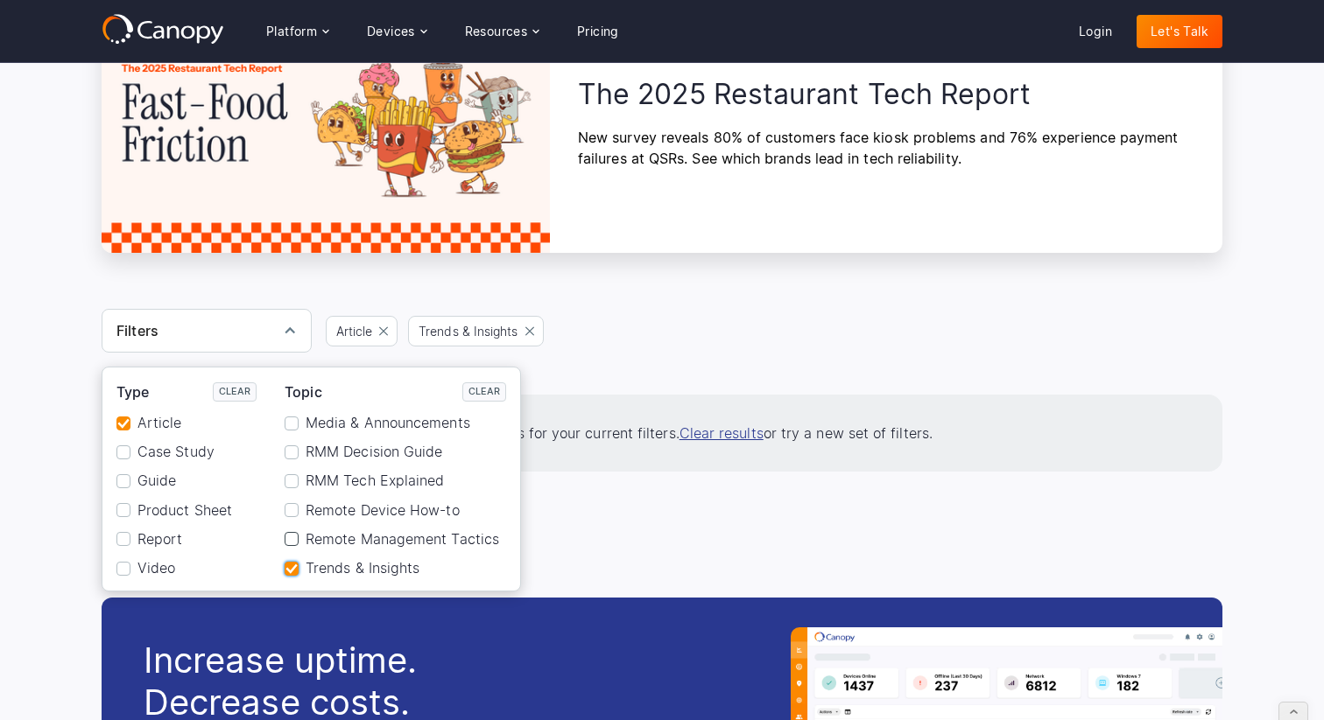
click at [291, 539] on div "Reset" at bounding box center [291, 539] width 14 height 14
click at [292, 507] on div "Reset" at bounding box center [291, 510] width 14 height 14
click at [292, 479] on div "Reset" at bounding box center [291, 481] width 14 height 14
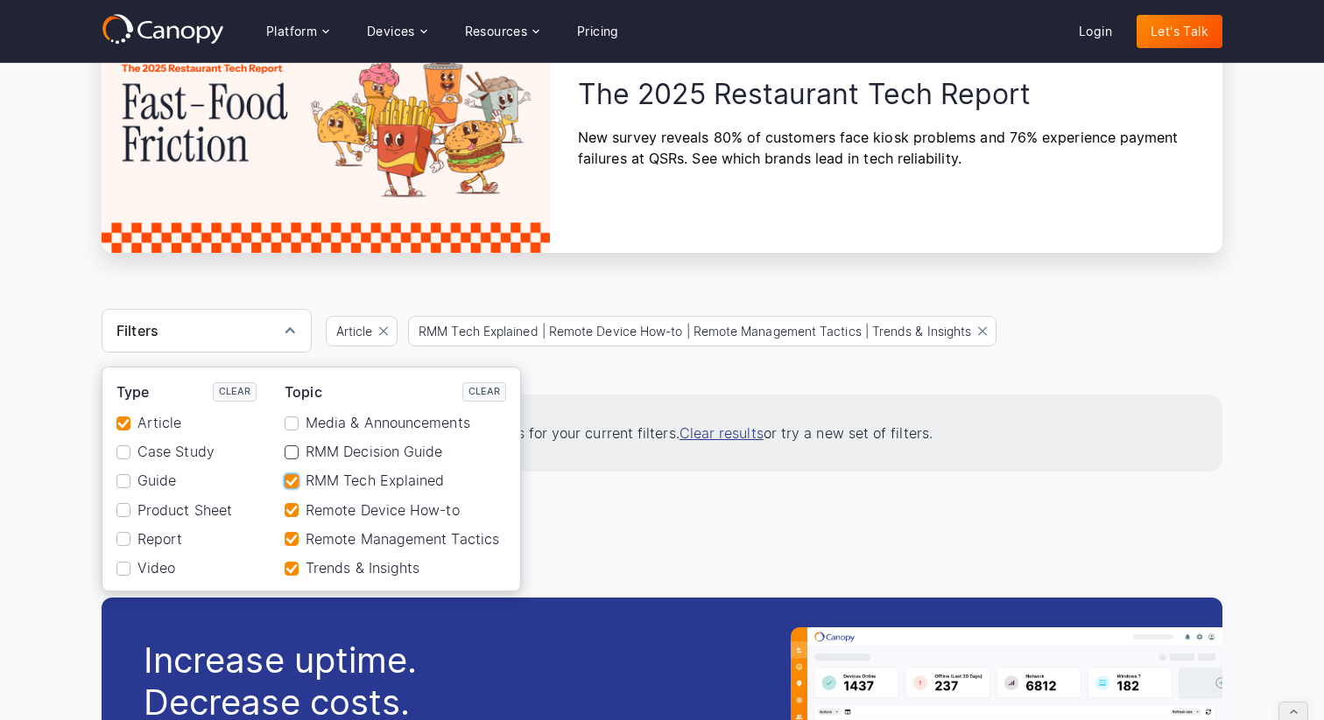
click at [291, 450] on div "Reset" at bounding box center [291, 453] width 14 height 14
click at [293, 418] on div "Reset" at bounding box center [291, 424] width 14 height 14
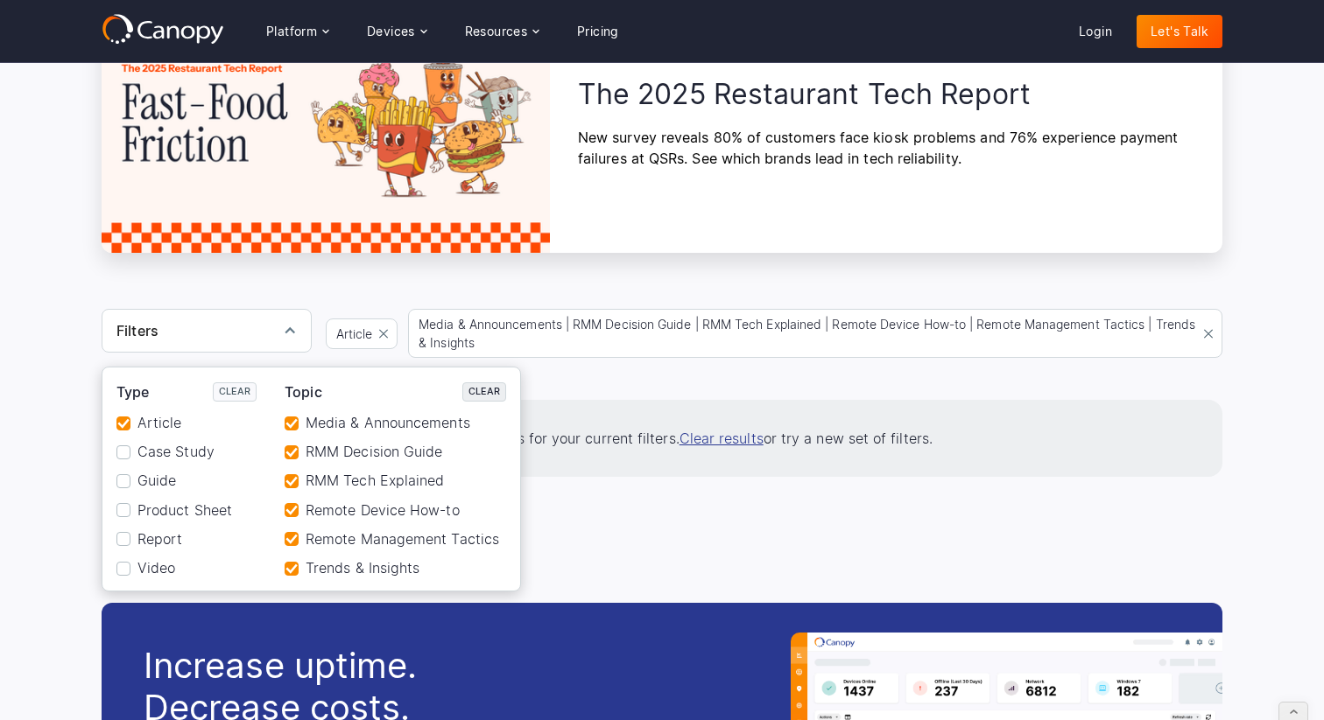
click at [483, 389] on link "Clear" at bounding box center [484, 392] width 44 height 19
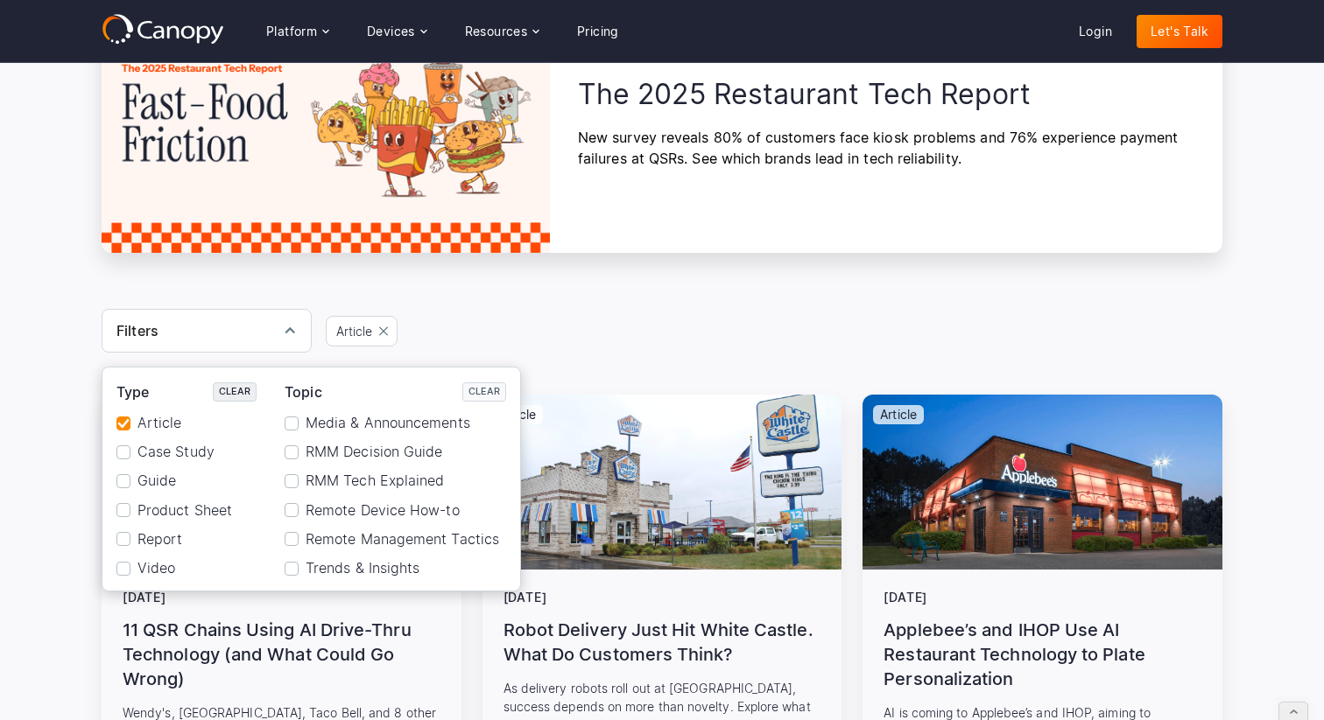
click at [233, 390] on link "Clear" at bounding box center [235, 392] width 44 height 19
click at [564, 313] on div "Filters Type Clear Article Case Study Guide Product Sheet Report Video Topic Cl…" at bounding box center [662, 331] width 1120 height 44
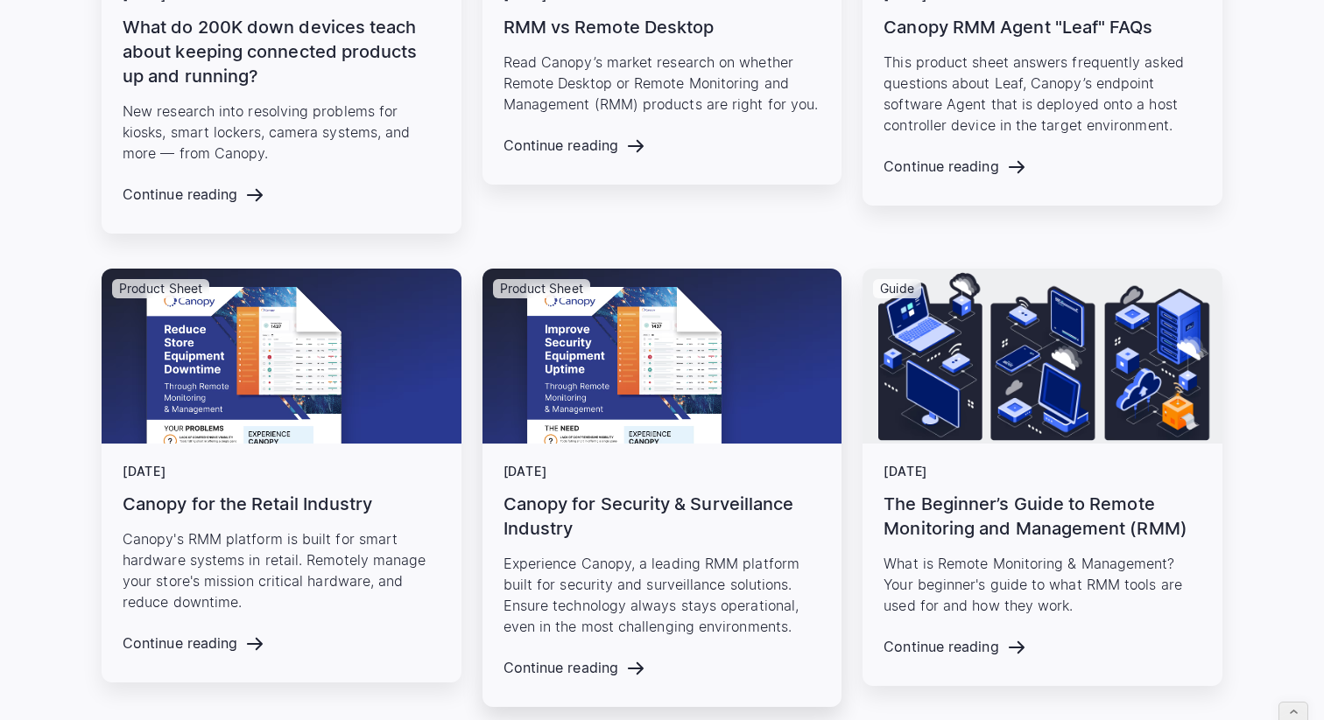
scroll to position [2951, 0]
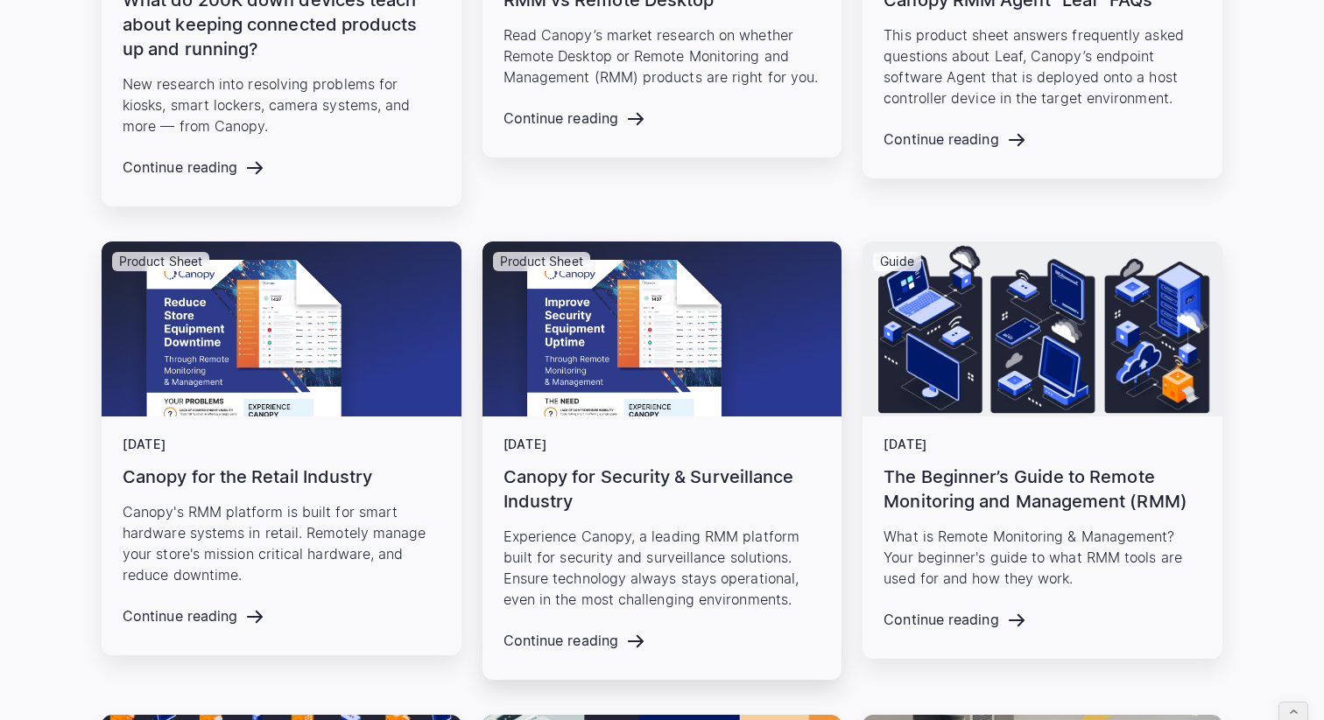
click at [592, 586] on p "Experience Canopy, a leading RMM platform built for security and surveillance s…" at bounding box center [662, 568] width 318 height 84
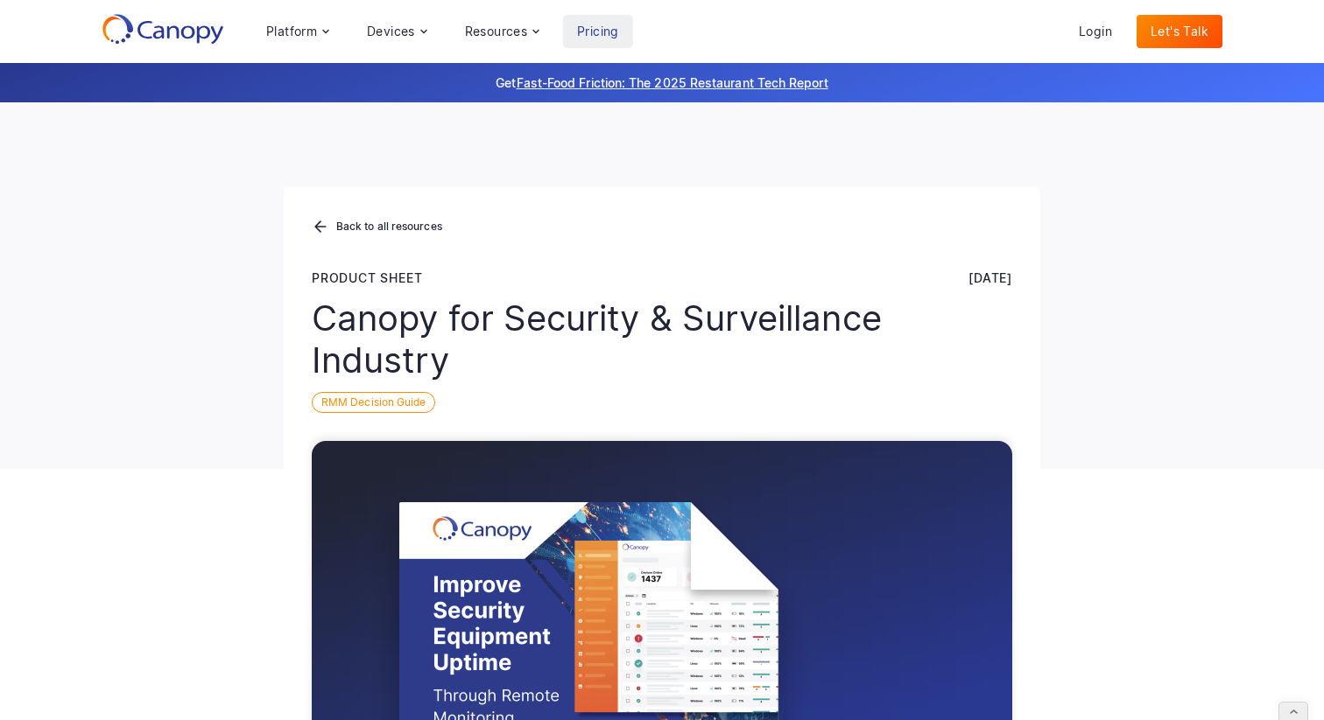
click at [601, 30] on link "Pricing" at bounding box center [598, 31] width 70 height 33
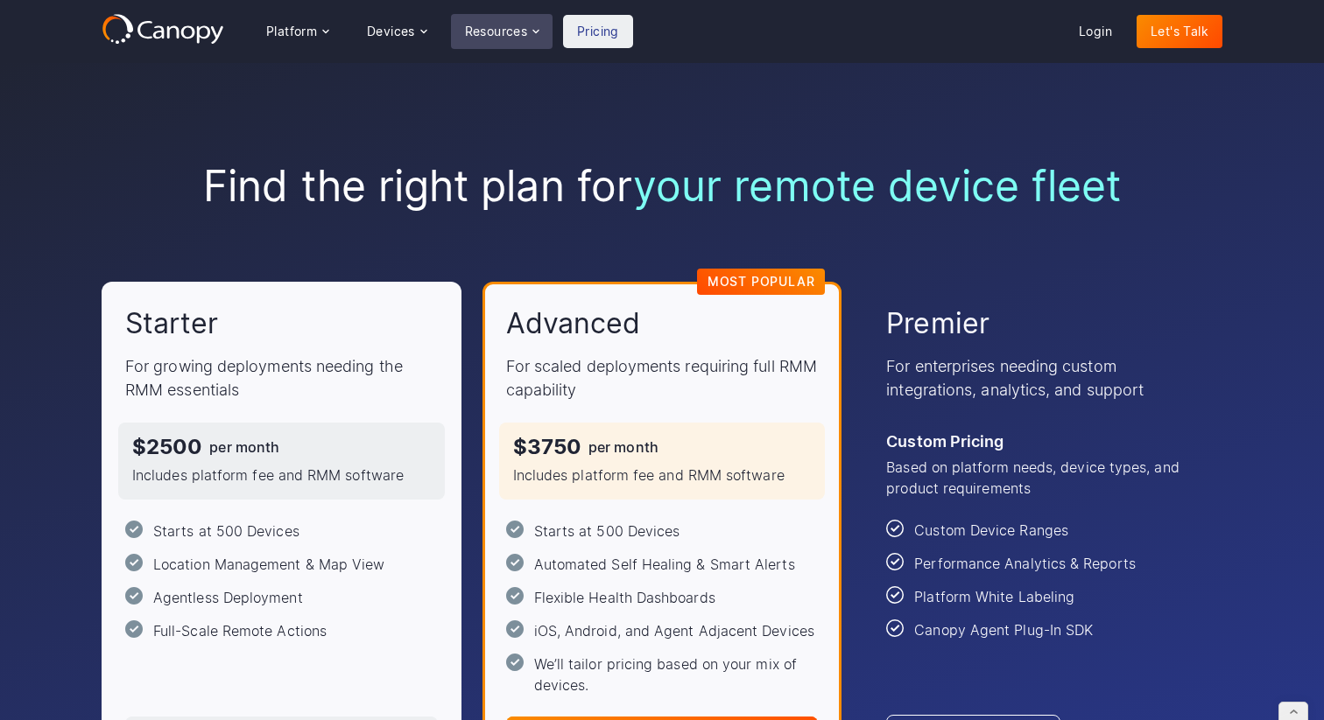
click at [512, 27] on div "Resources" at bounding box center [496, 31] width 63 height 12
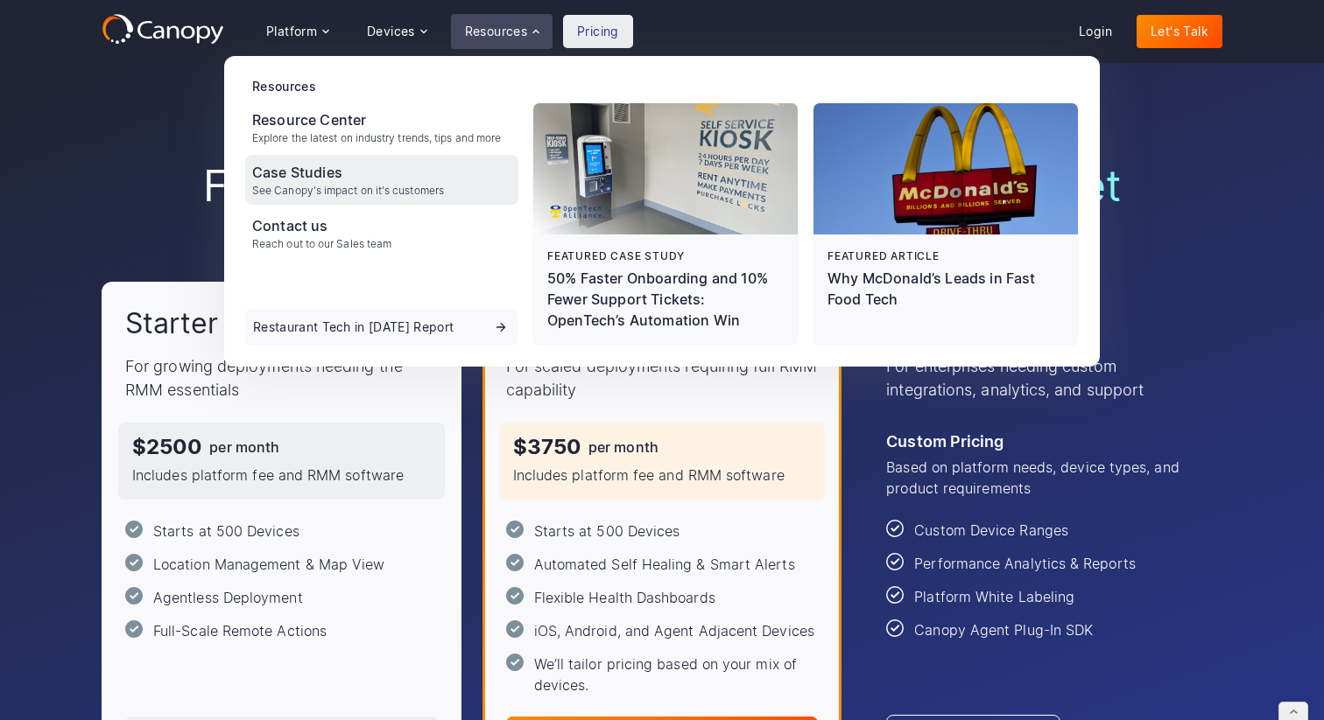
click at [318, 187] on div "See Canopy's impact on it's customers" at bounding box center [348, 191] width 192 height 12
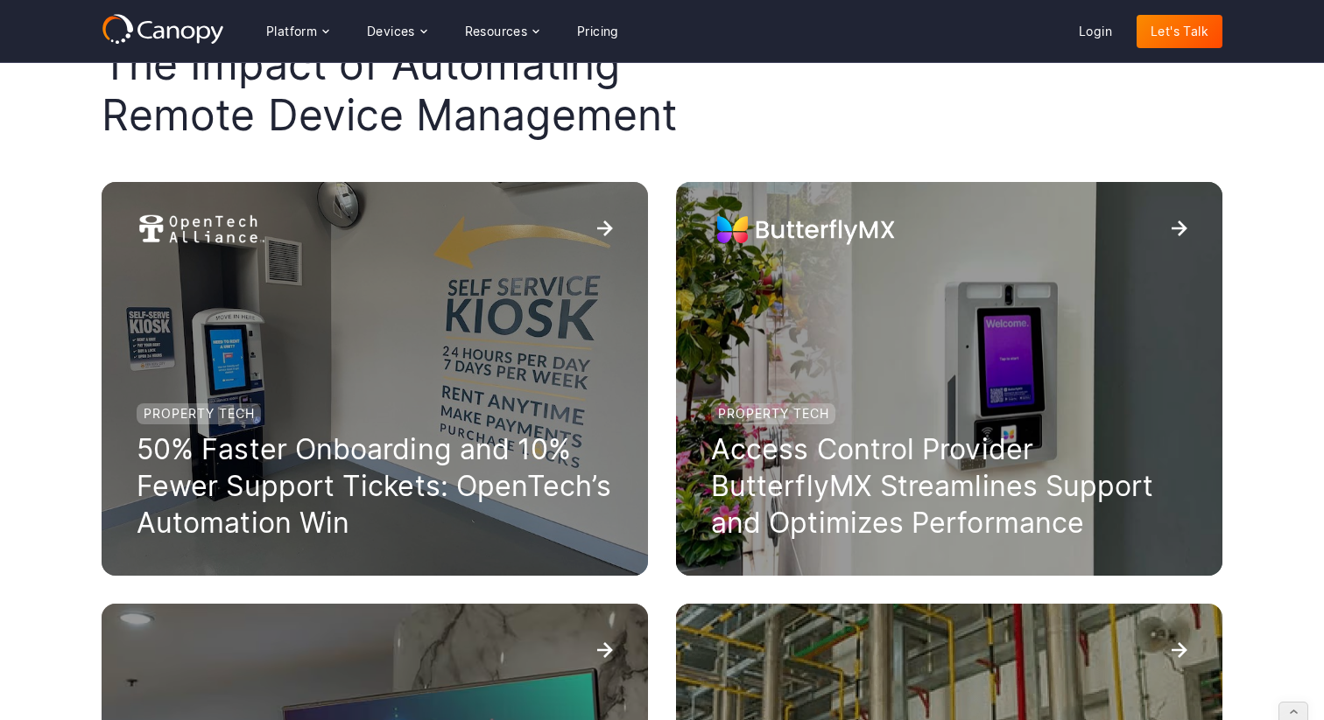
scroll to position [186, 0]
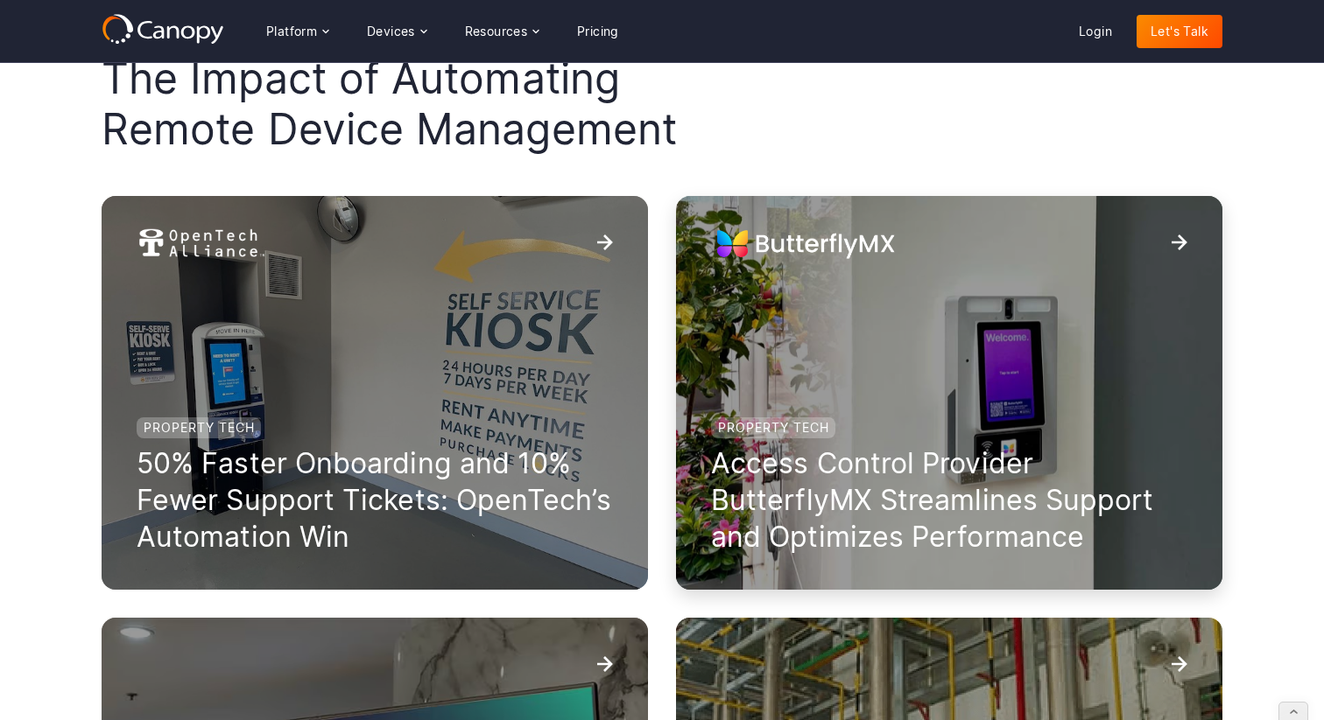
click at [847, 278] on div "Property Tech Access Control Provider ButterflyMX Streamlines Support and Optim…" at bounding box center [949, 393] width 546 height 394
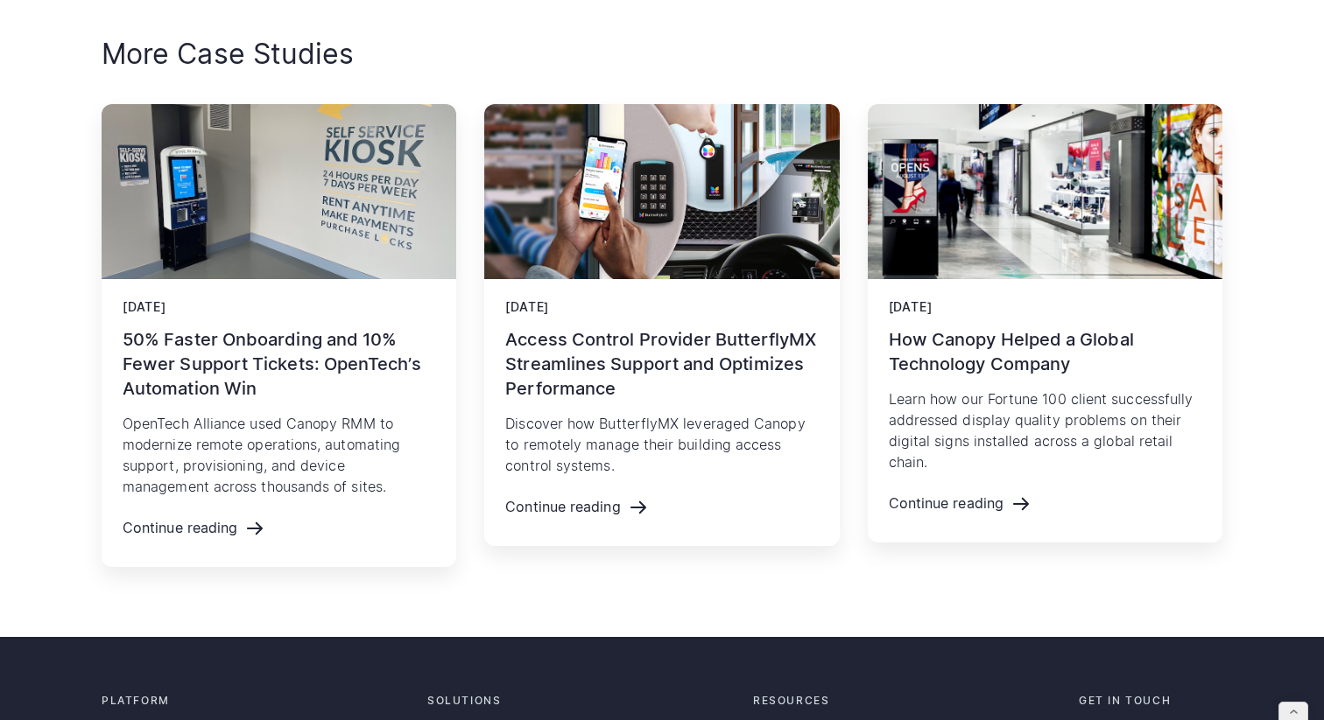
scroll to position [3576, 0]
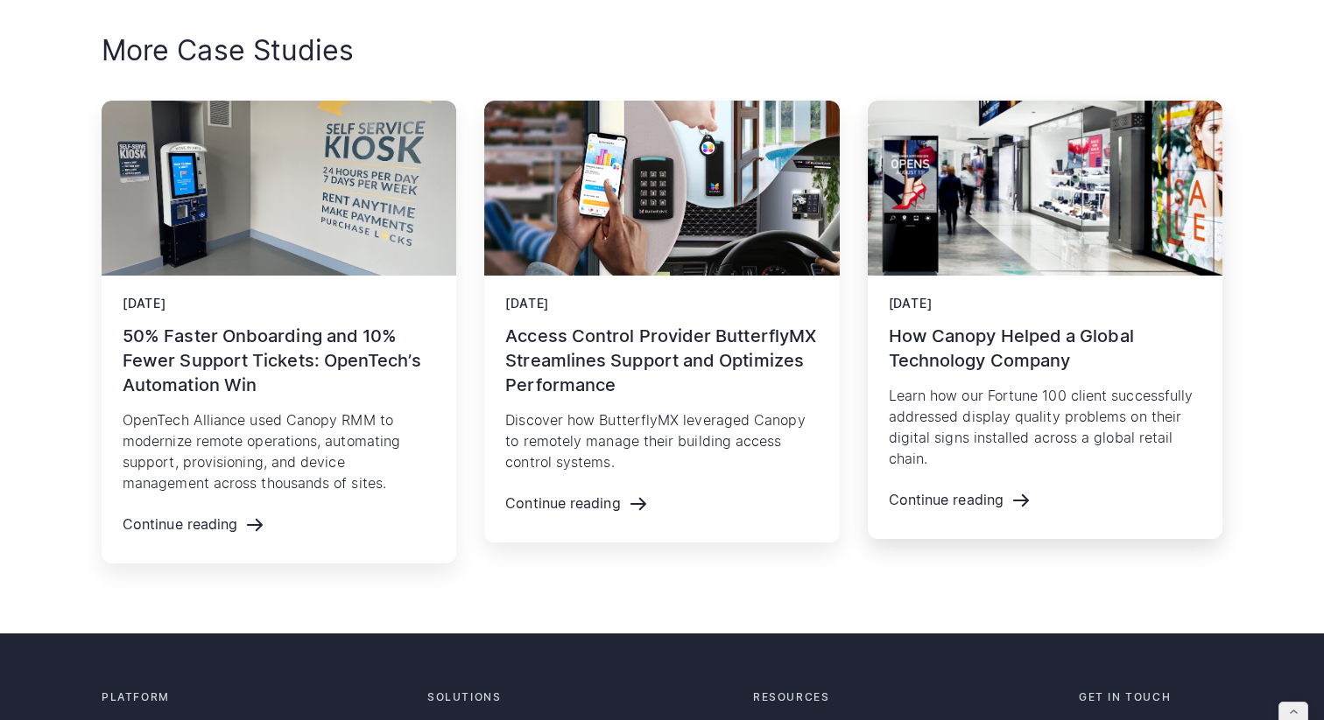
click at [1048, 373] on h3 "How Canopy Helped a Global Technology Company" at bounding box center [1044, 348] width 313 height 49
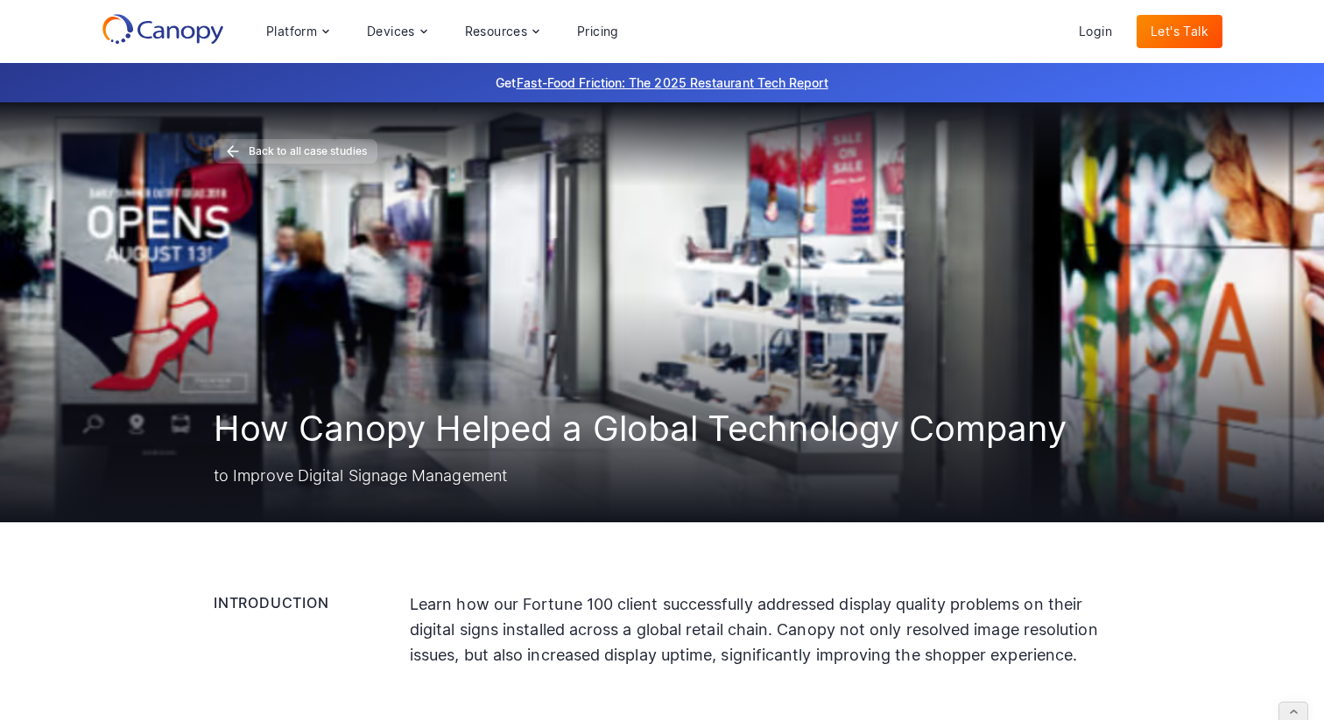
click at [1180, 30] on link "Let's Talk" at bounding box center [1179, 31] width 86 height 33
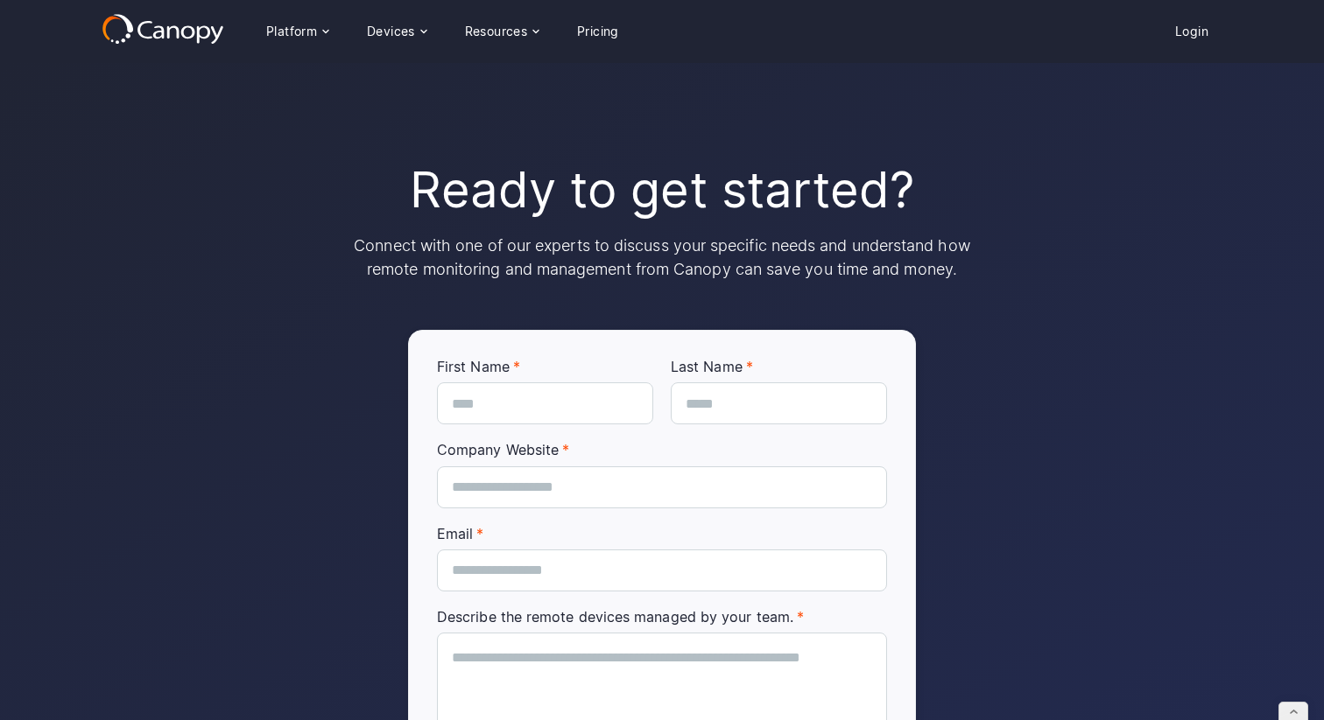
click at [162, 35] on icon at bounding box center [158, 31] width 11 height 13
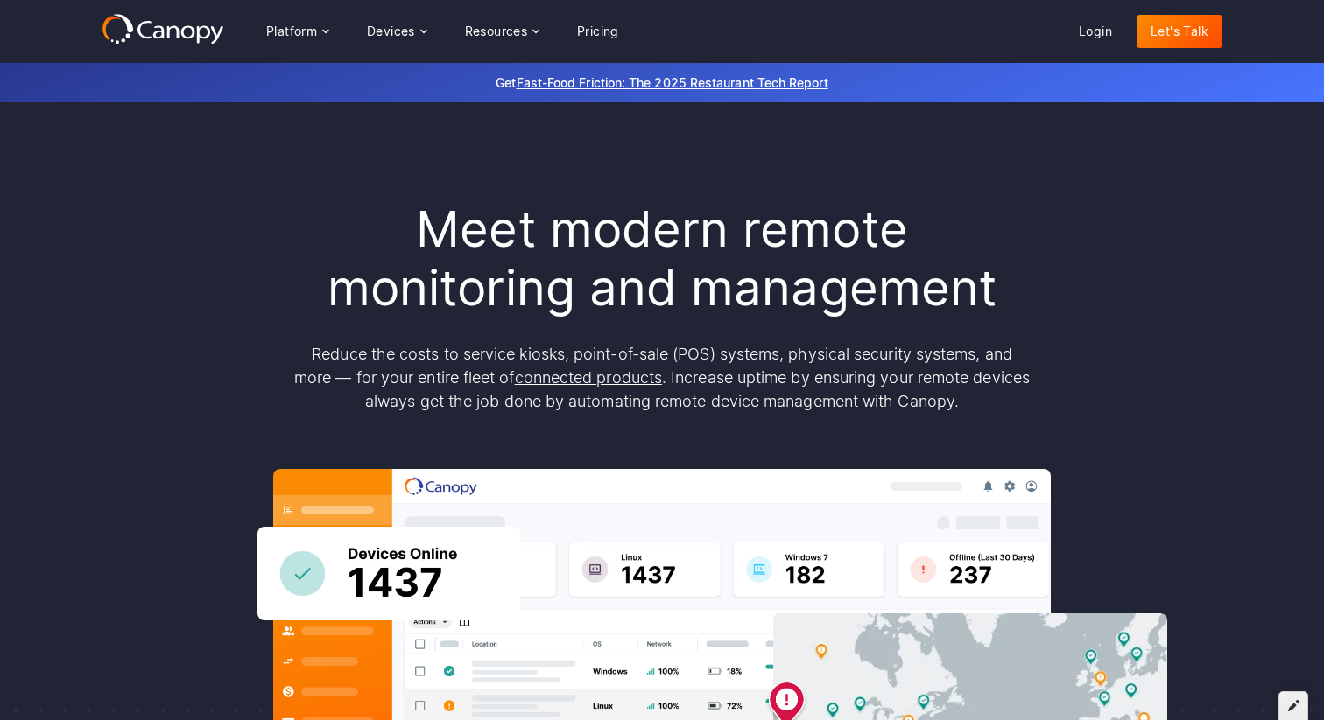
click at [1292, 711] on icon at bounding box center [1293, 705] width 11 height 12
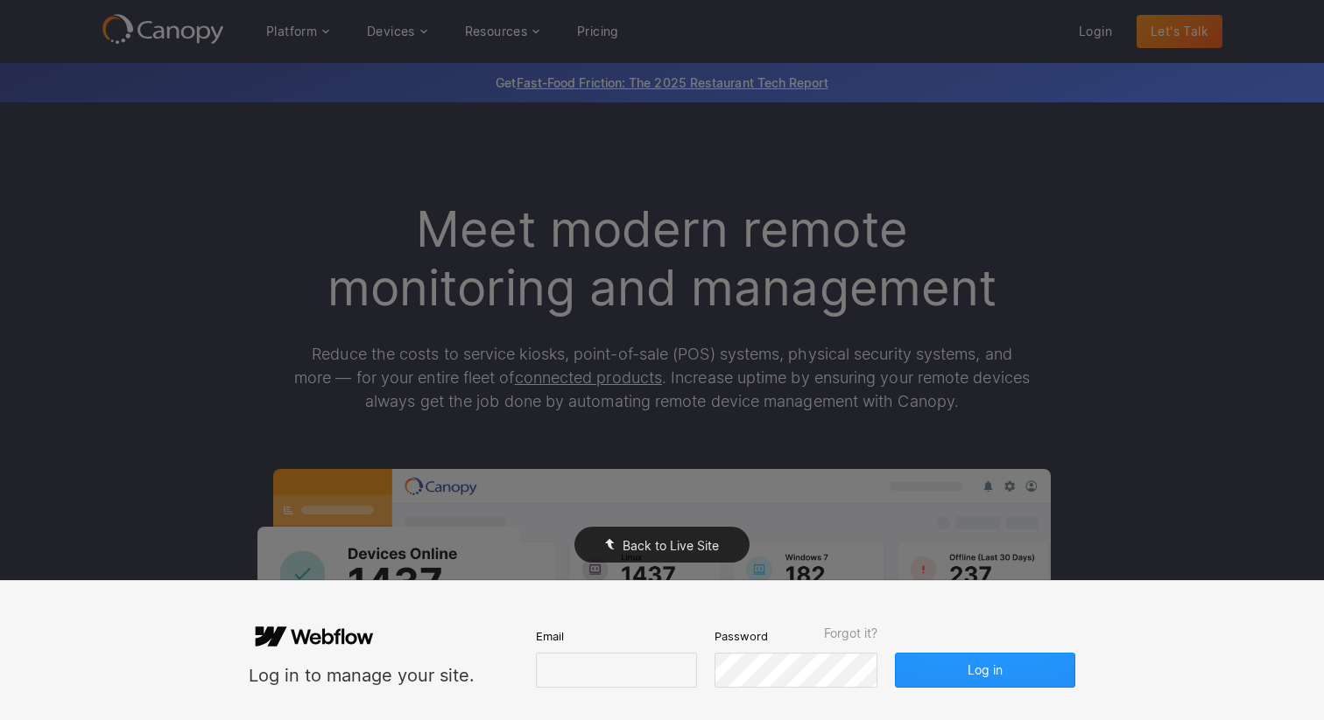
click at [1265, 409] on div "Back to Live Site" at bounding box center [662, 360] width 1324 height 720
